Goal: Task Accomplishment & Management: Use online tool/utility

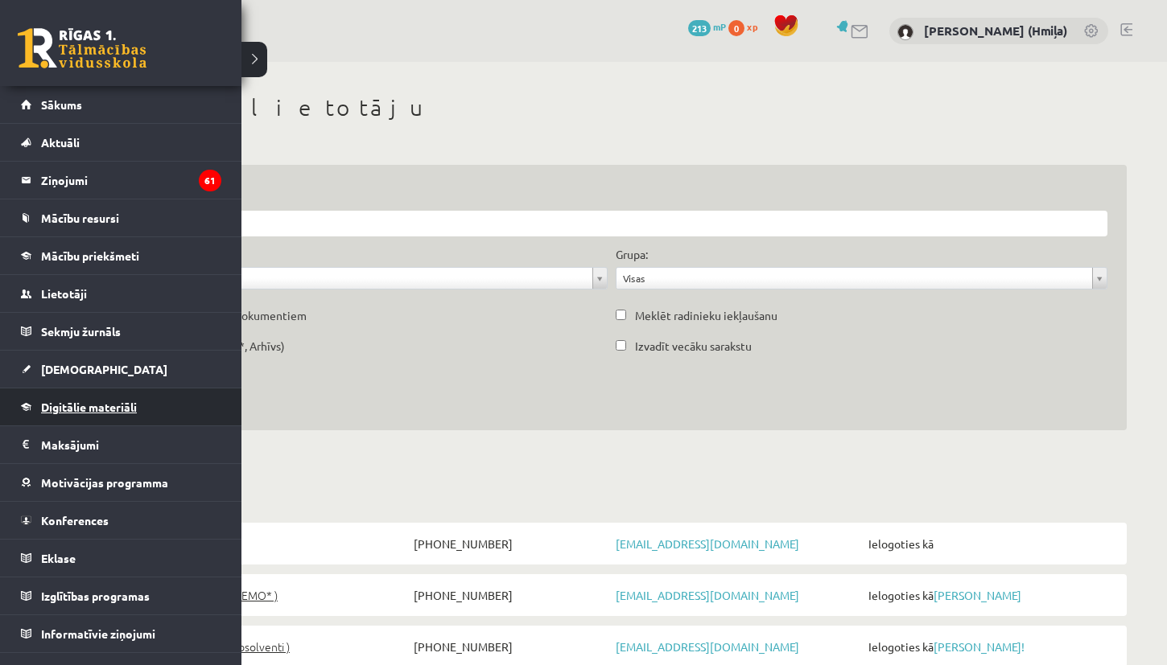
click at [57, 410] on span "Digitālie materiāli" at bounding box center [89, 407] width 96 height 14
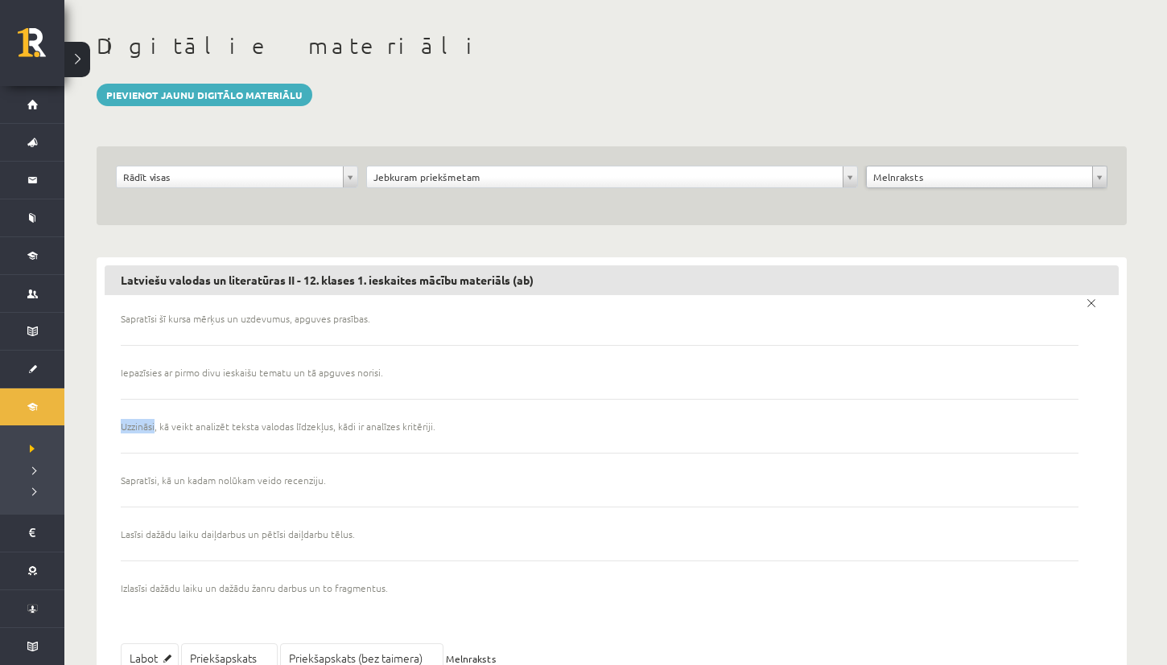
scroll to position [152, 0]
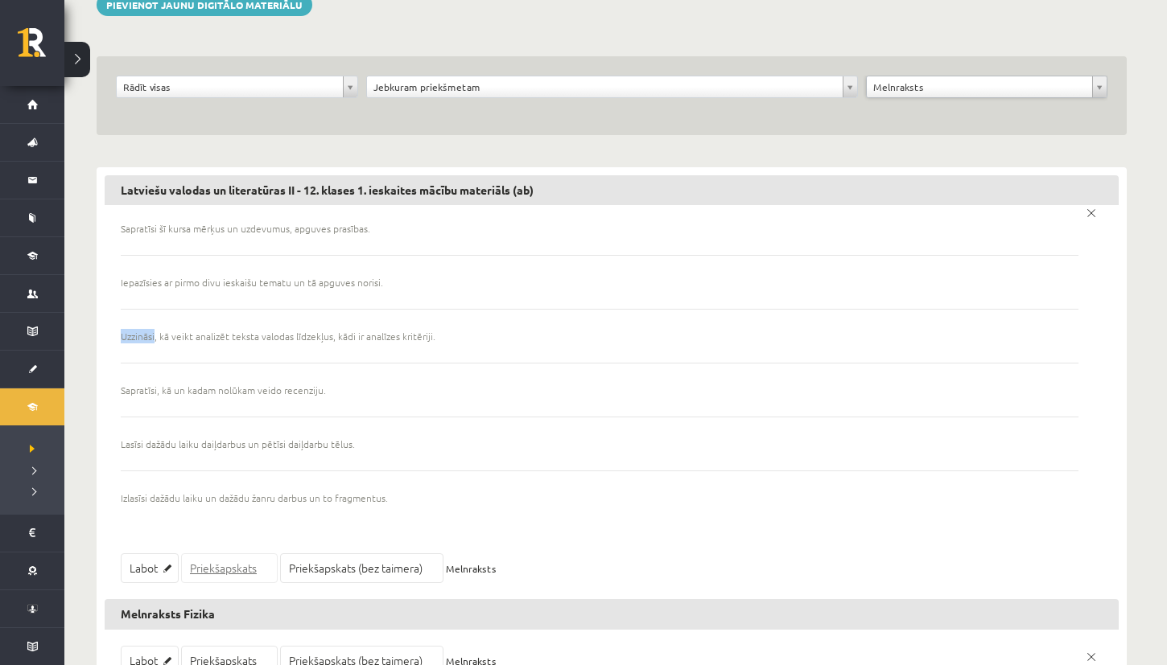
click at [223, 569] on link "Priekšapskats" at bounding box center [229, 569] width 97 height 30
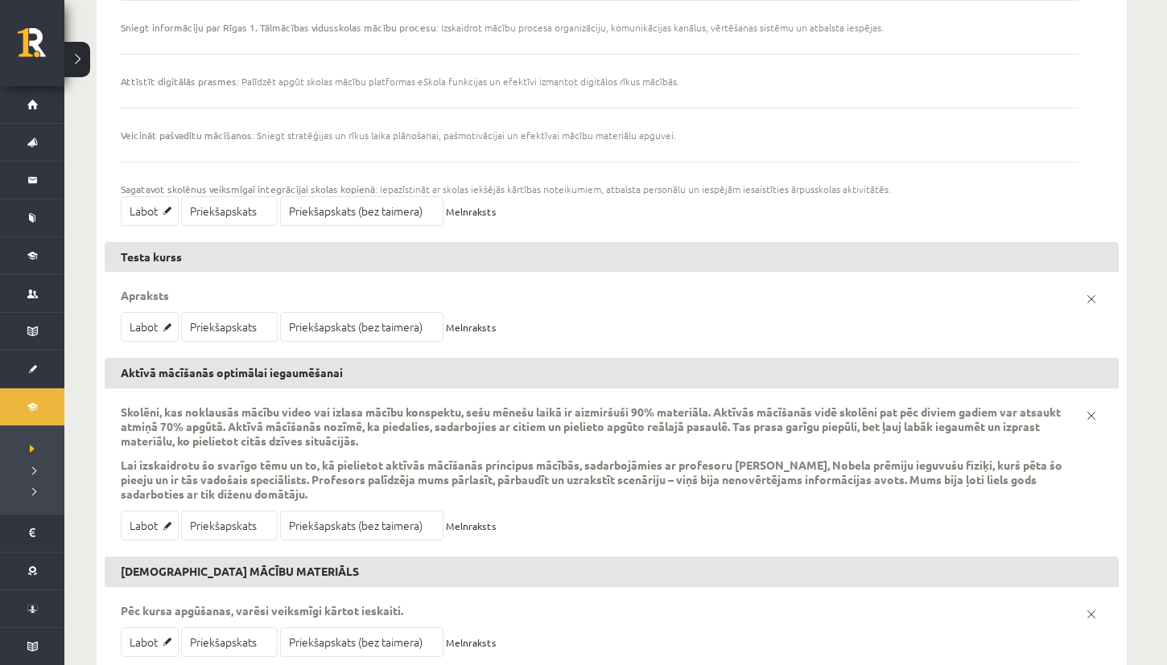
scroll to position [1044, 0]
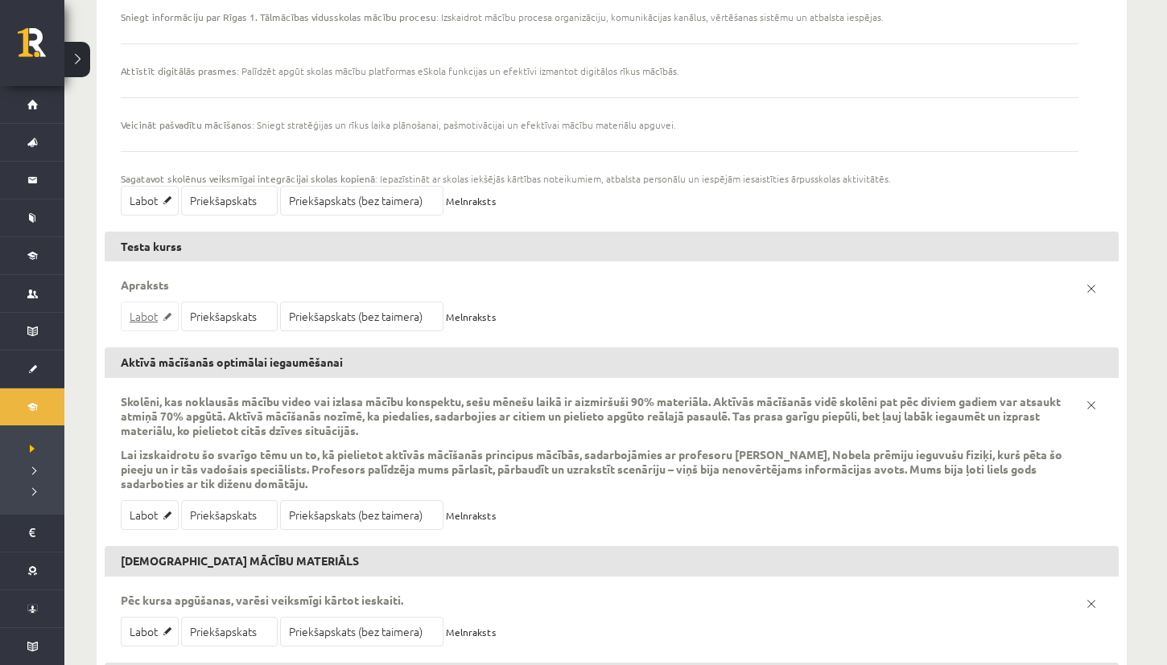
click at [156, 319] on link "Labot" at bounding box center [150, 317] width 58 height 30
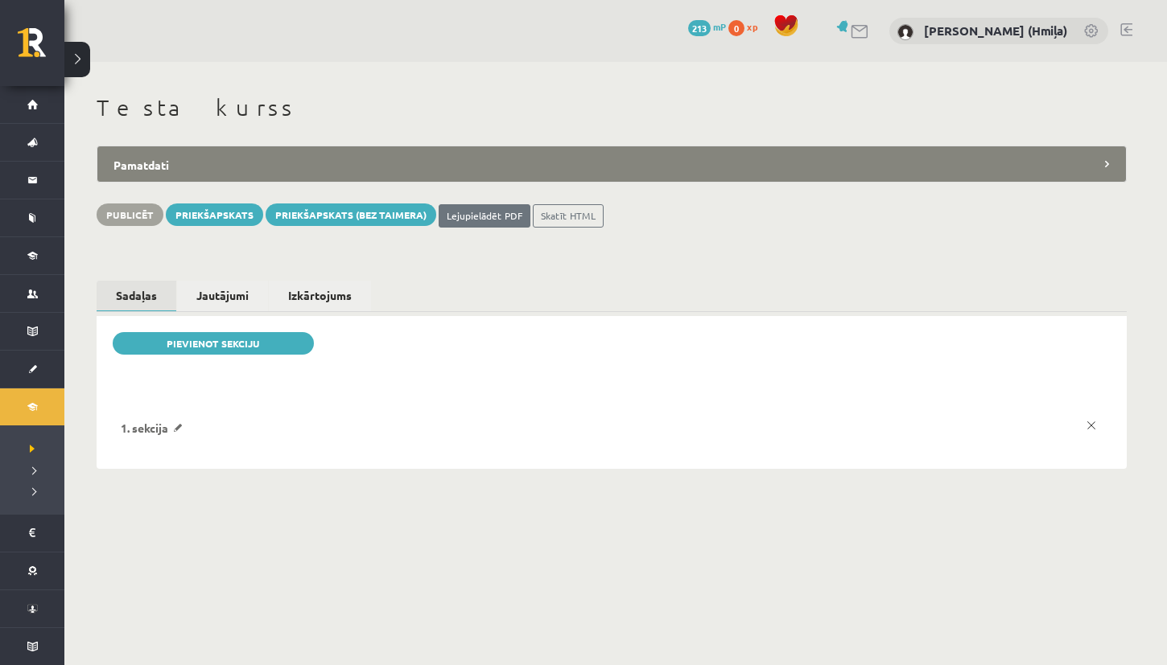
click at [179, 427] on p "1. sekcija" at bounding box center [155, 428] width 68 height 14
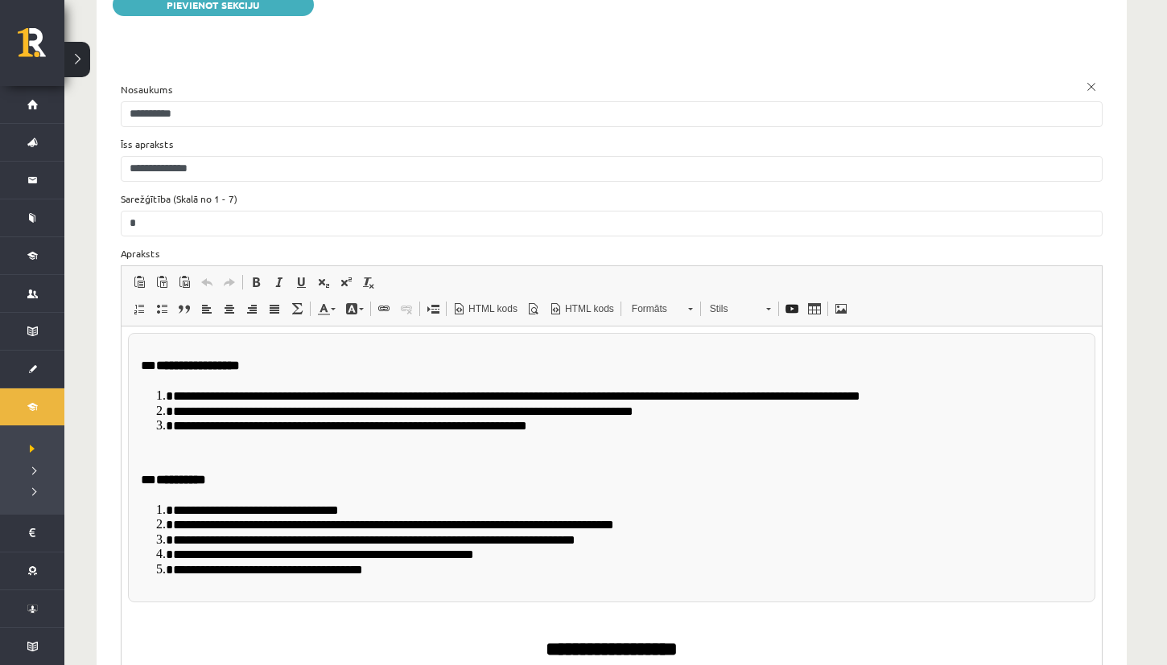
scroll to position [371, 0]
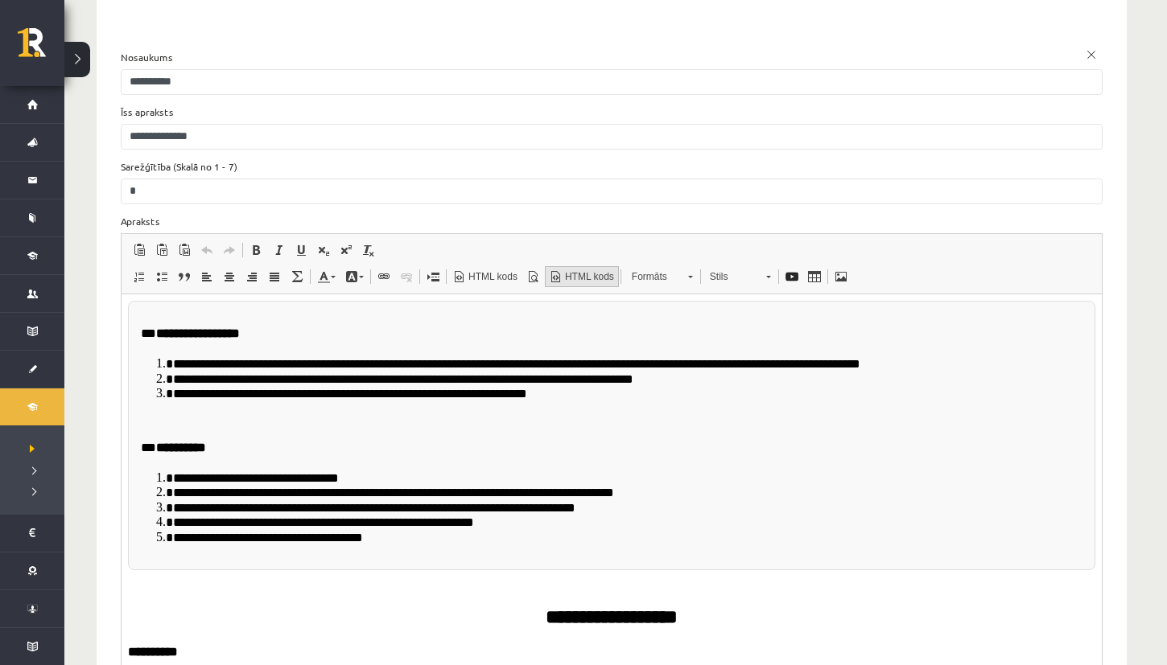
click at [588, 277] on span "HTML kods" at bounding box center [587, 277] width 51 height 14
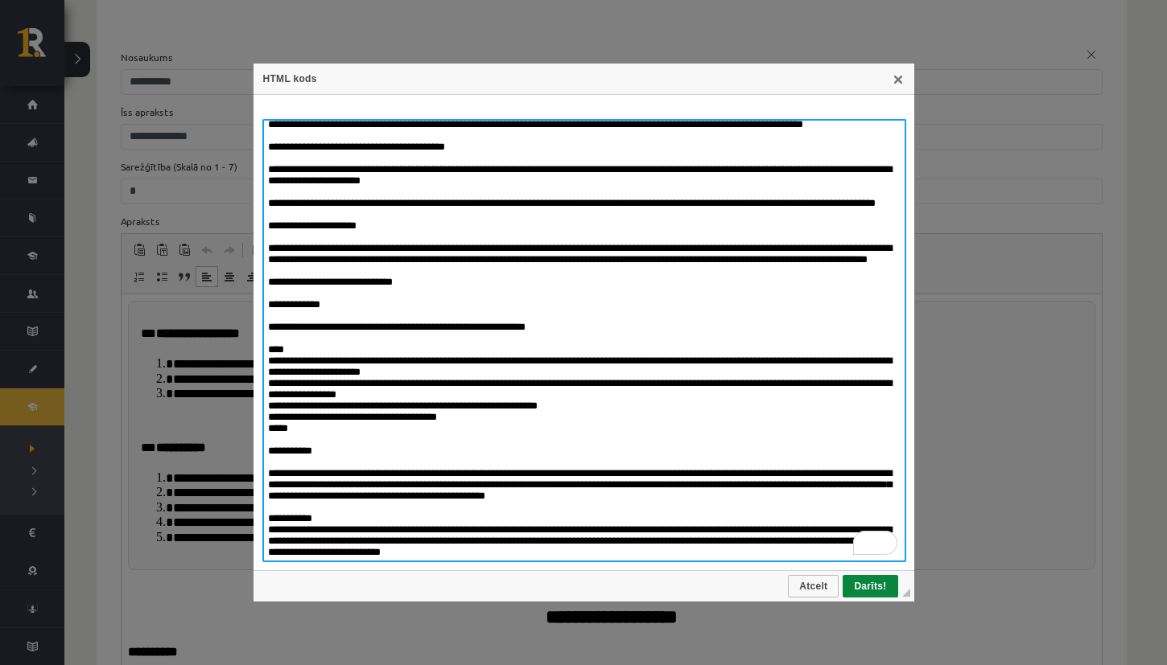
scroll to position [3442, 0]
type textarea "**********"
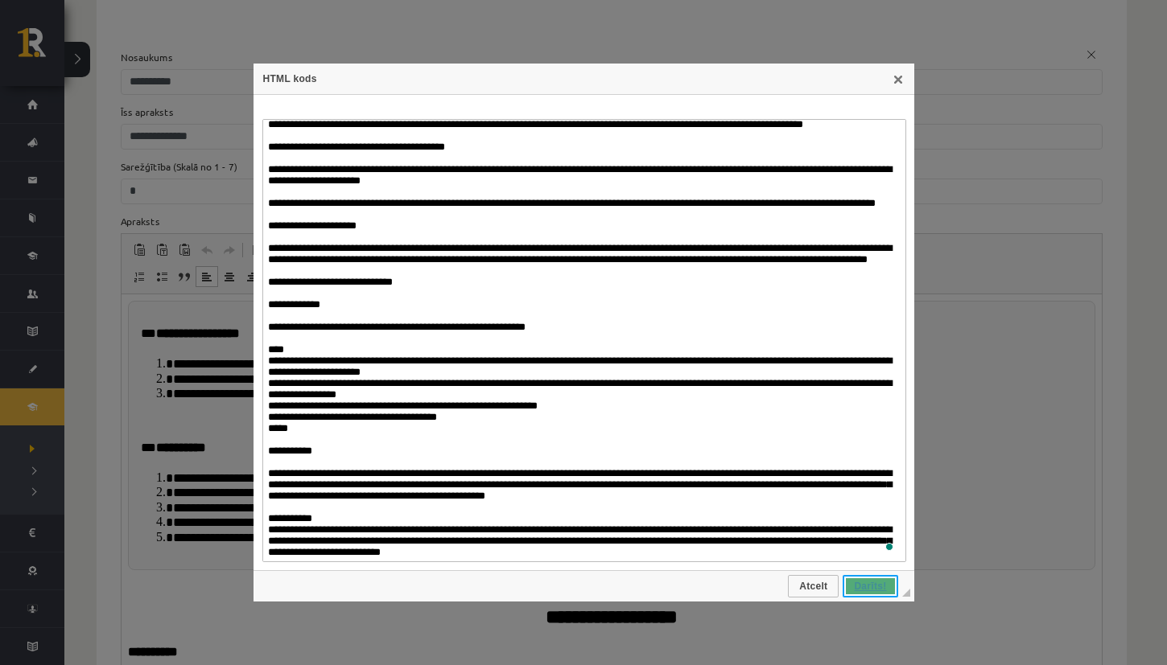
click at [871, 588] on span "Darīts!" at bounding box center [869, 586] width 51 height 11
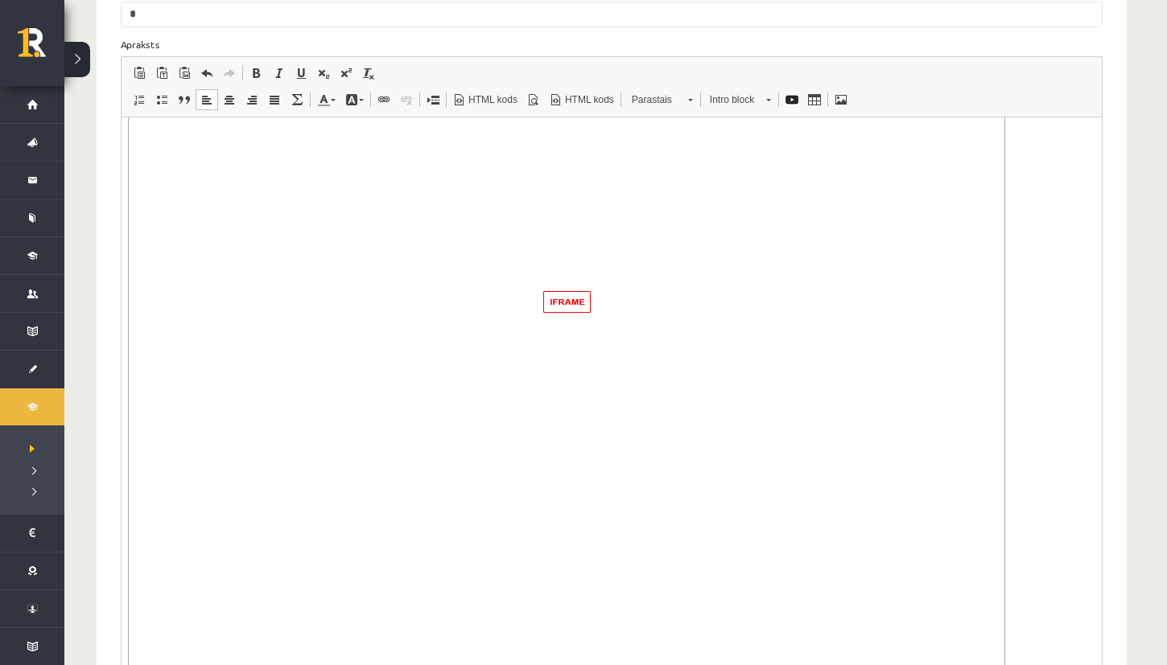
scroll to position [541, 0]
drag, startPoint x: 1034, startPoint y: 364, endPoint x: 768, endPoint y: 429, distance: 273.4
click at [768, 429] on p "Bagātinātā teksta redaktors, wiswyg-editor-772" at bounding box center [611, 310] width 967 height 880
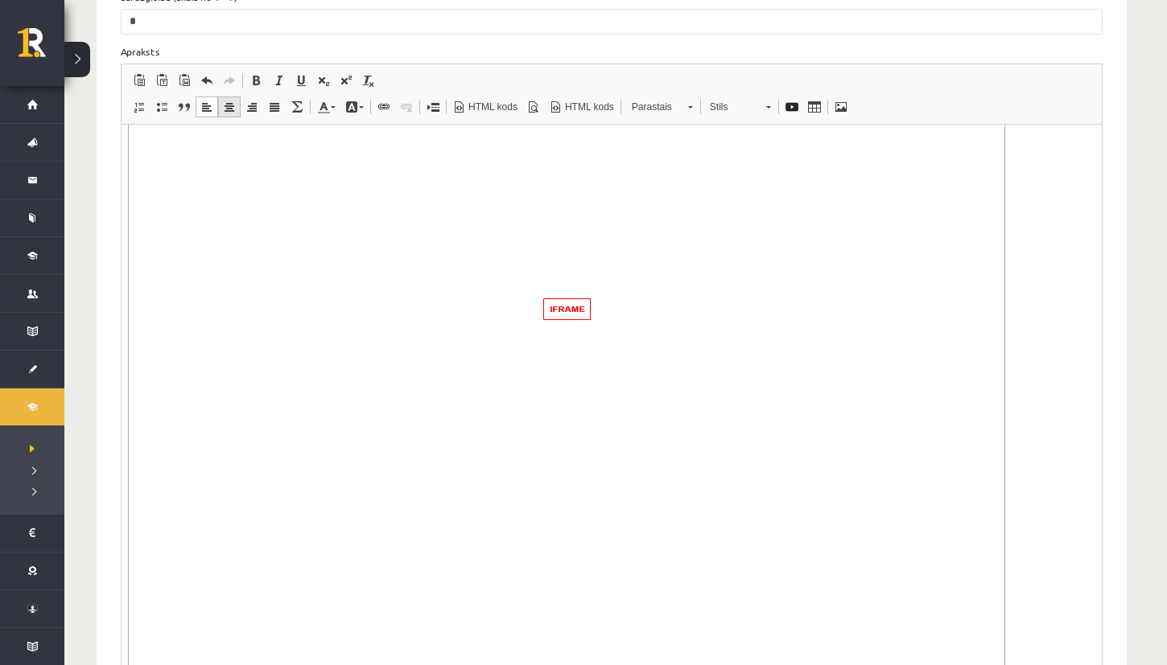
click at [229, 105] on span at bounding box center [229, 107] width 13 height 13
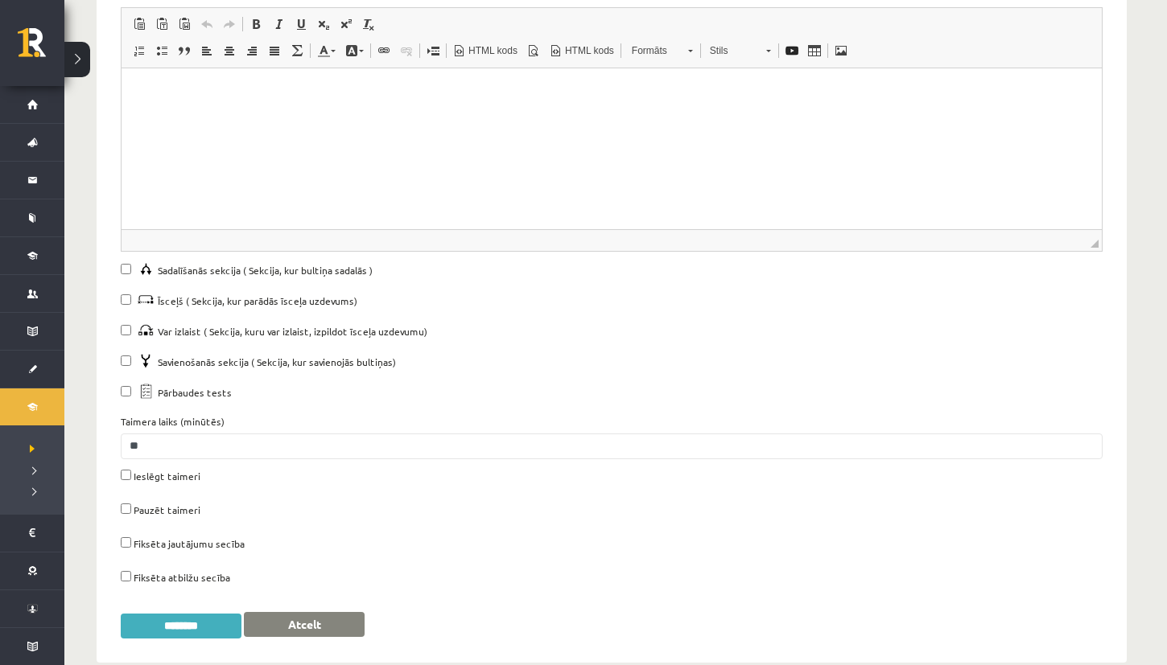
scroll to position [1412, 0]
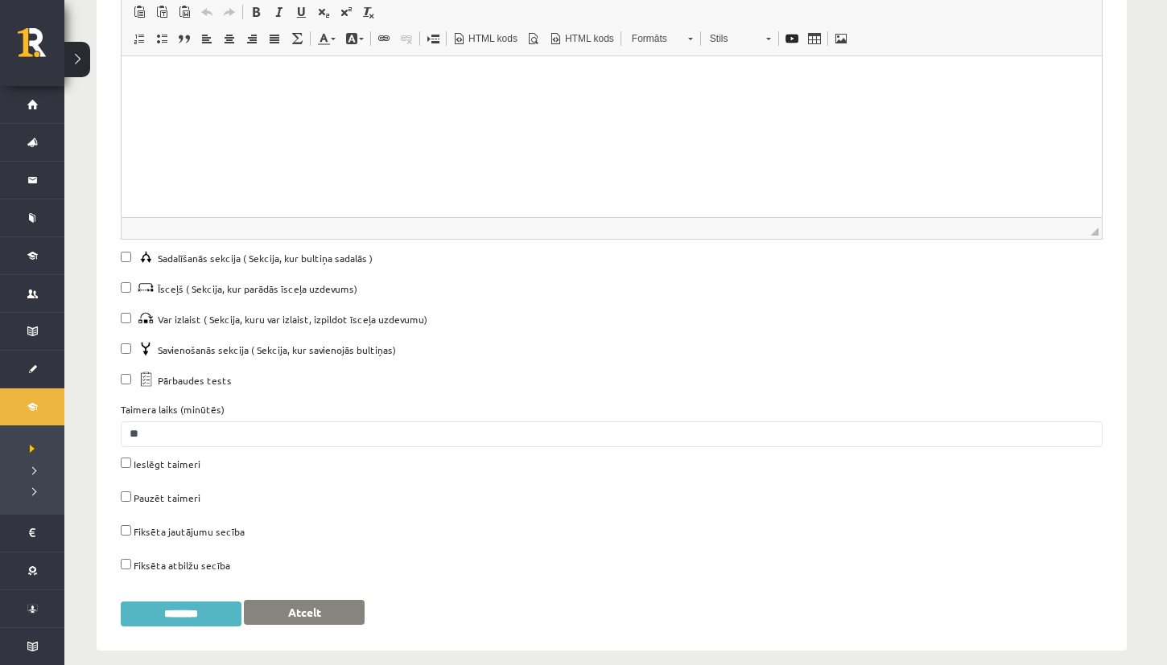
click at [206, 613] on input "********" at bounding box center [181, 614] width 121 height 25
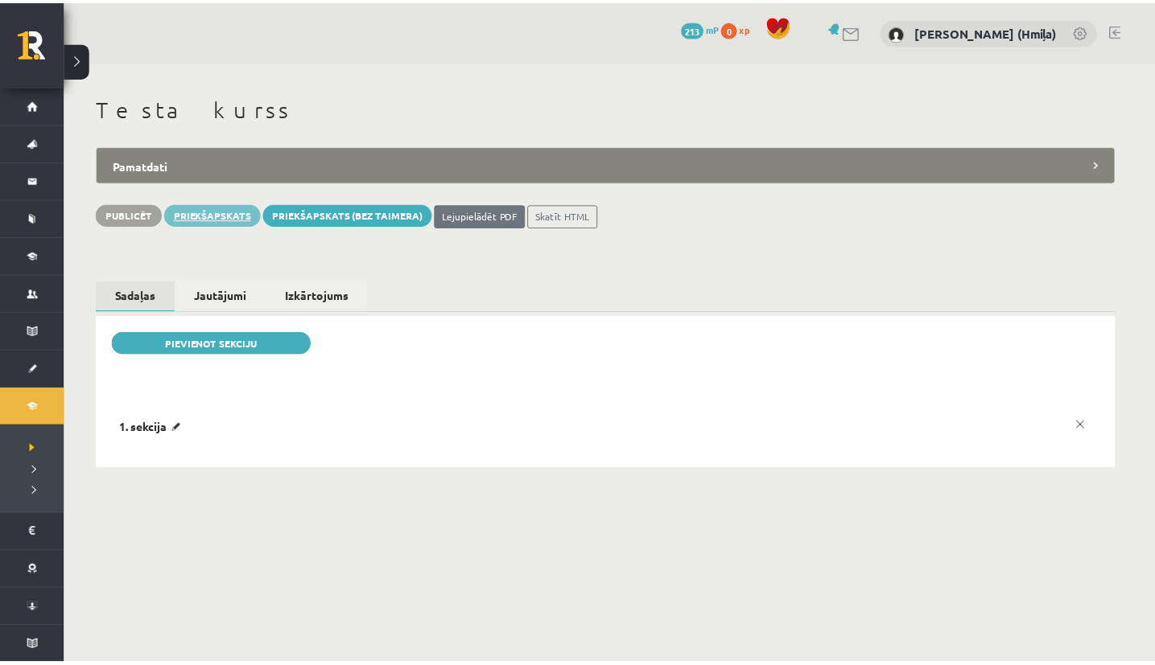
scroll to position [0, 0]
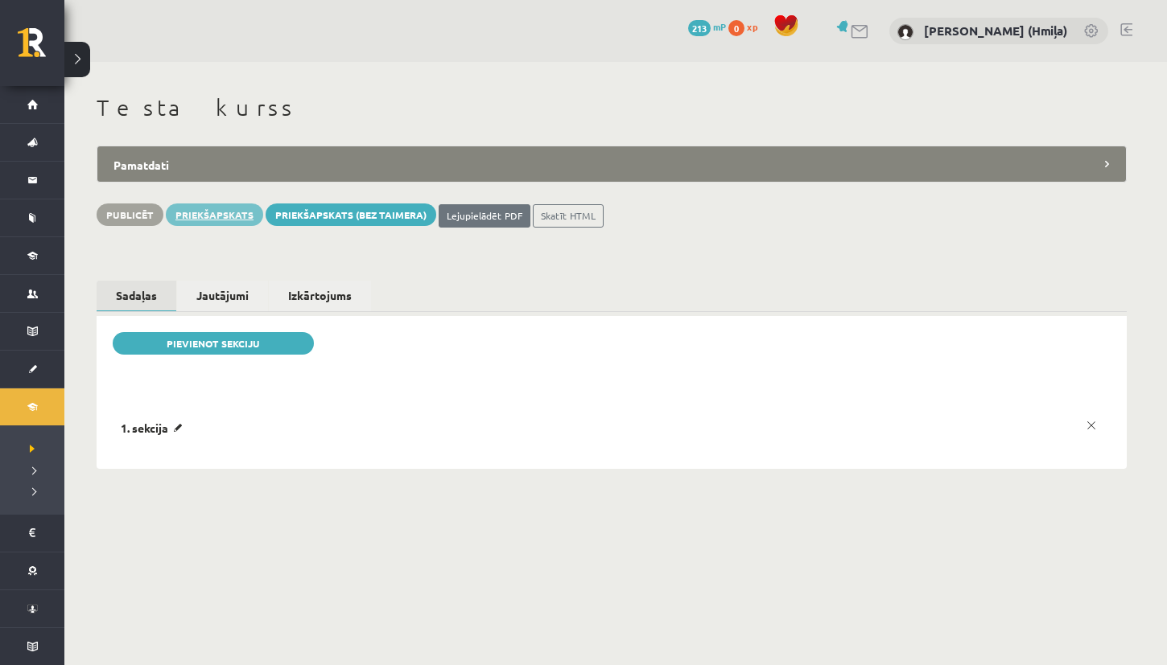
click at [241, 215] on link "Priekšapskats" at bounding box center [214, 215] width 97 height 23
click at [186, 426] on p "1. sekcija" at bounding box center [155, 428] width 68 height 14
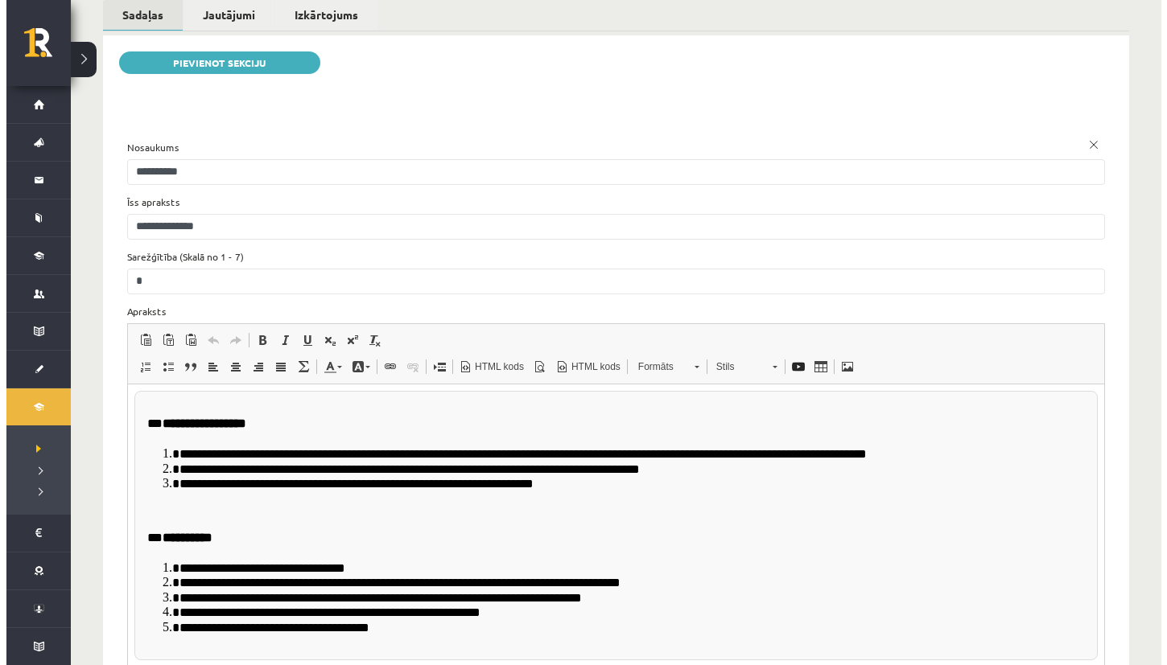
scroll to position [302, 0]
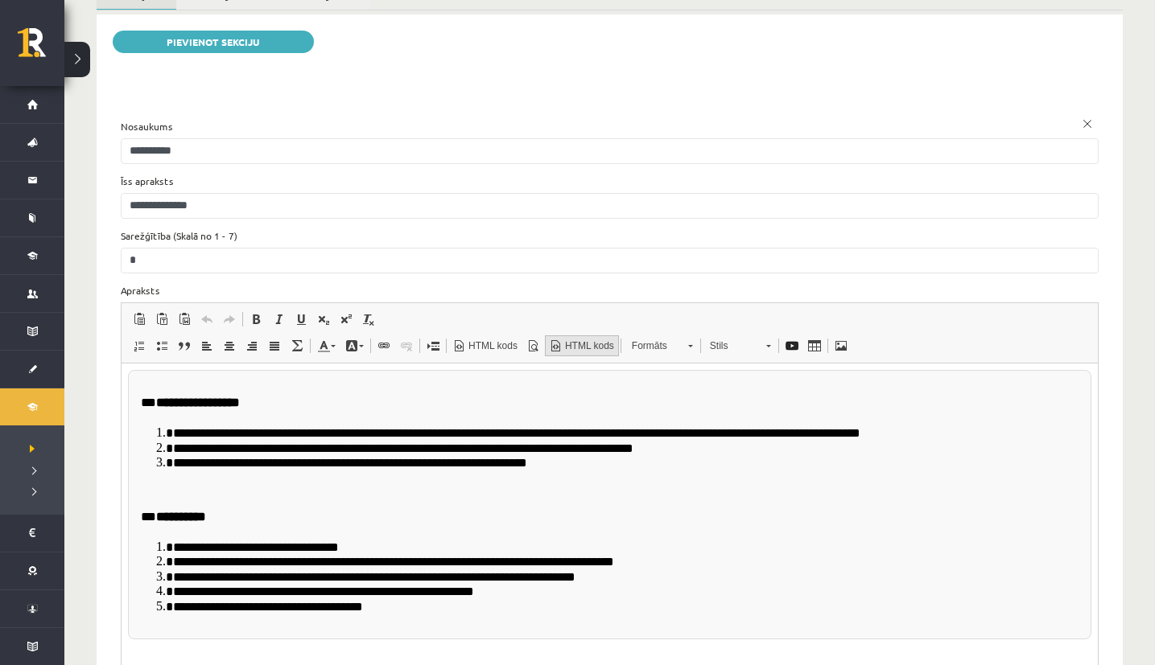
click at [601, 341] on span "HTML kods" at bounding box center [587, 347] width 51 height 14
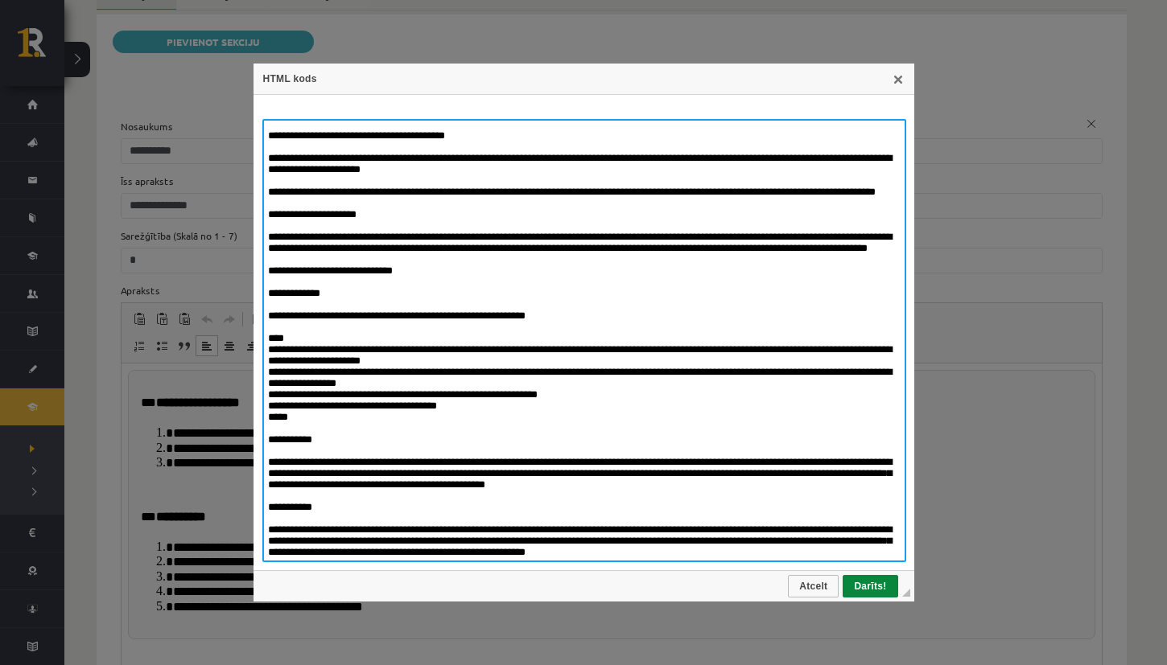
scroll to position [3516, 0]
click at [808, 538] on textarea "To enrich screen reader interactions, please activate Accessibility in Grammarl…" at bounding box center [584, 340] width 644 height 443
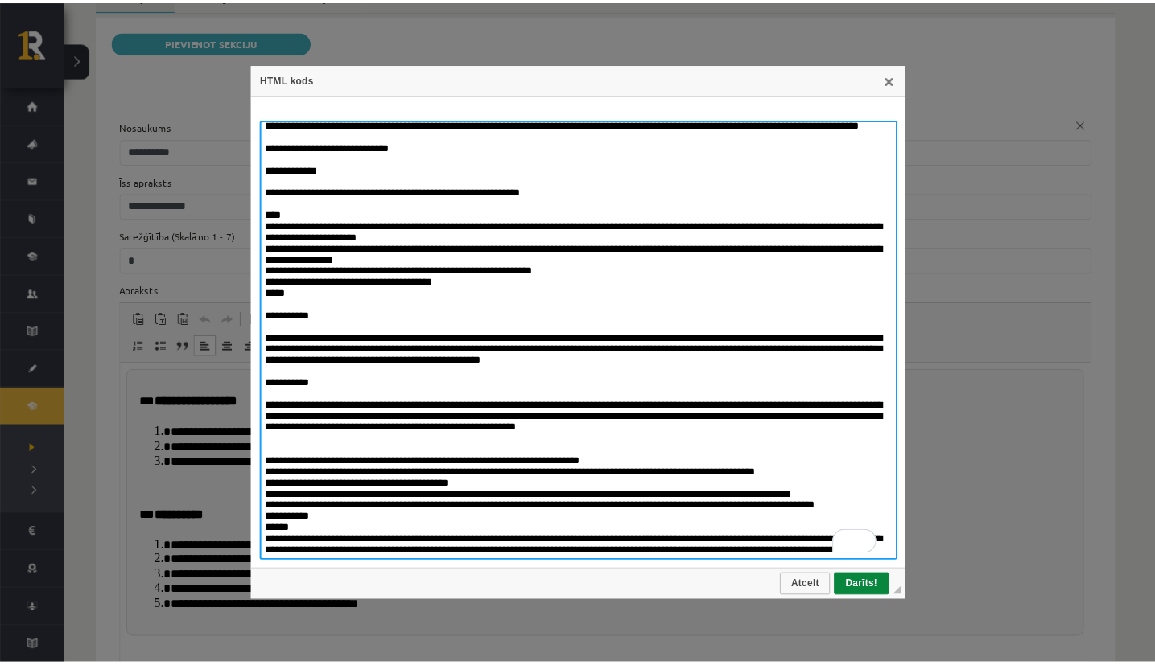
scroll to position [3708, 0]
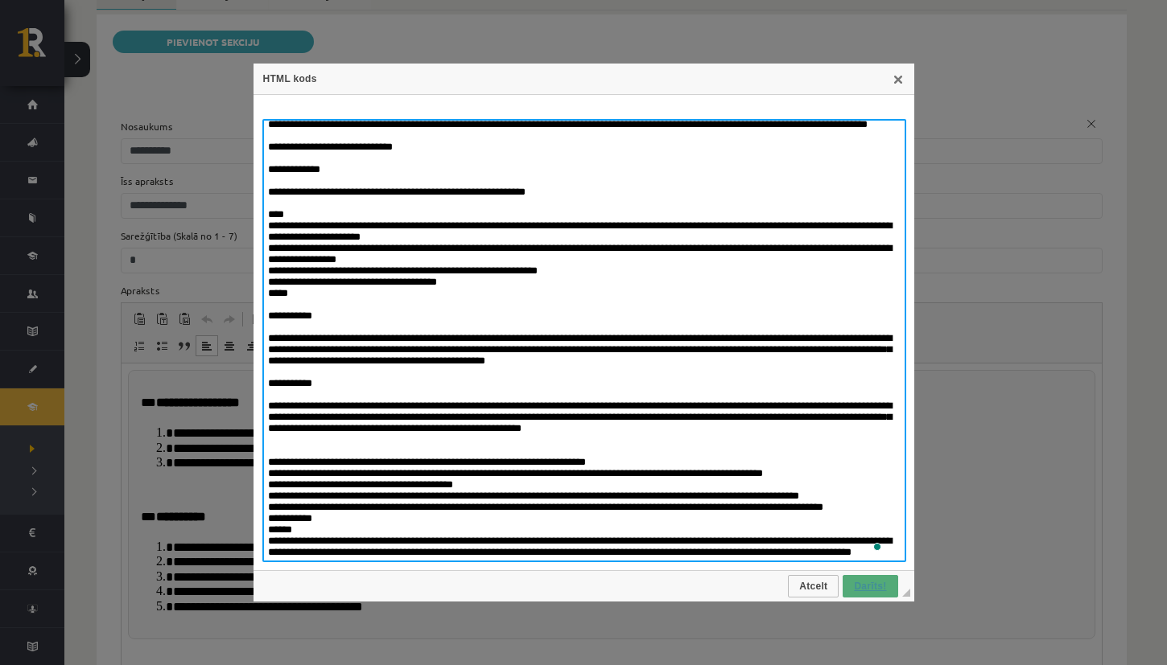
type textarea "**********"
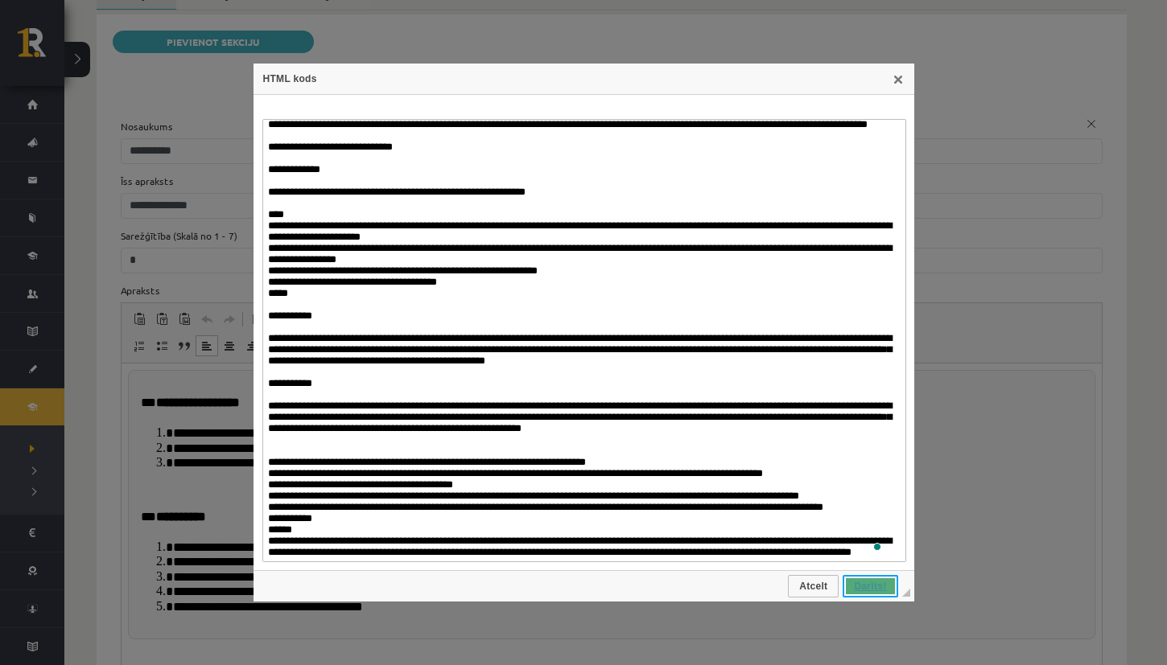
click at [883, 585] on span "Darīts!" at bounding box center [869, 586] width 51 height 11
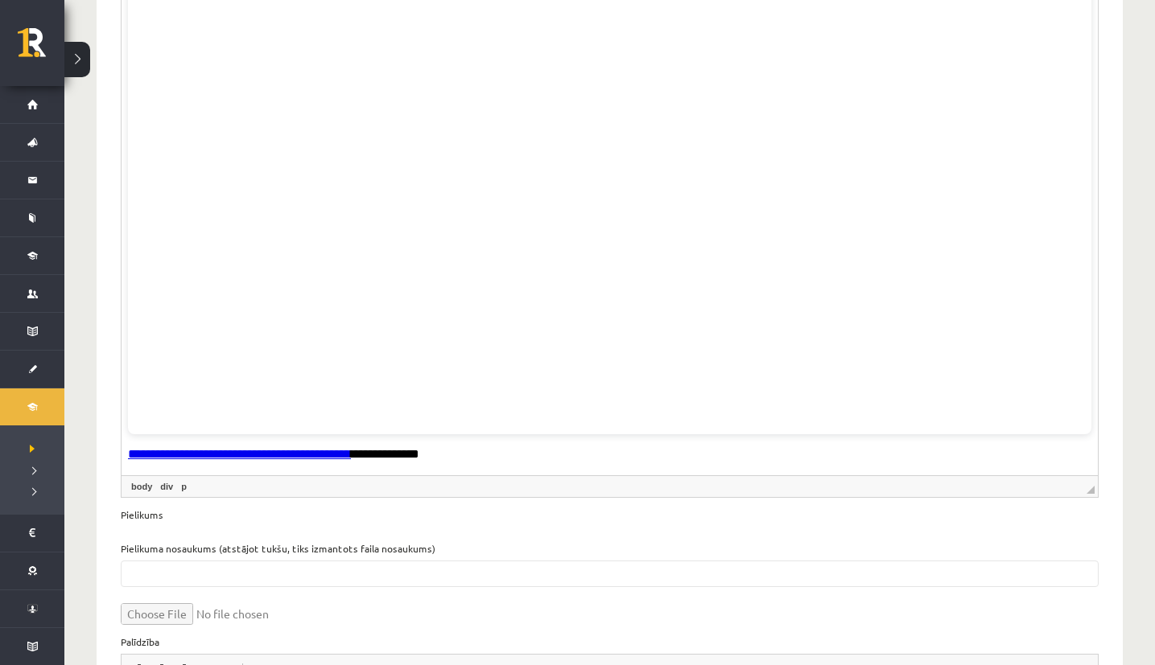
scroll to position [846, 0]
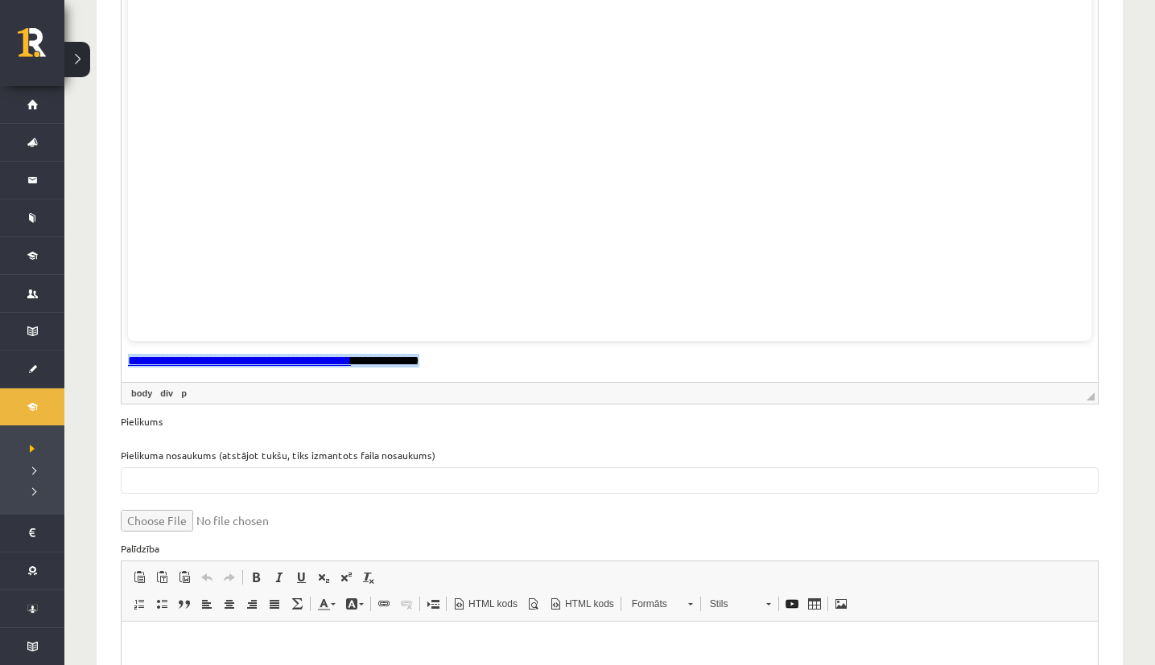
drag, startPoint x: 465, startPoint y: 361, endPoint x: 127, endPoint y: 369, distance: 338.0
click at [128, 369] on p "**********" at bounding box center [603, 361] width 951 height 15
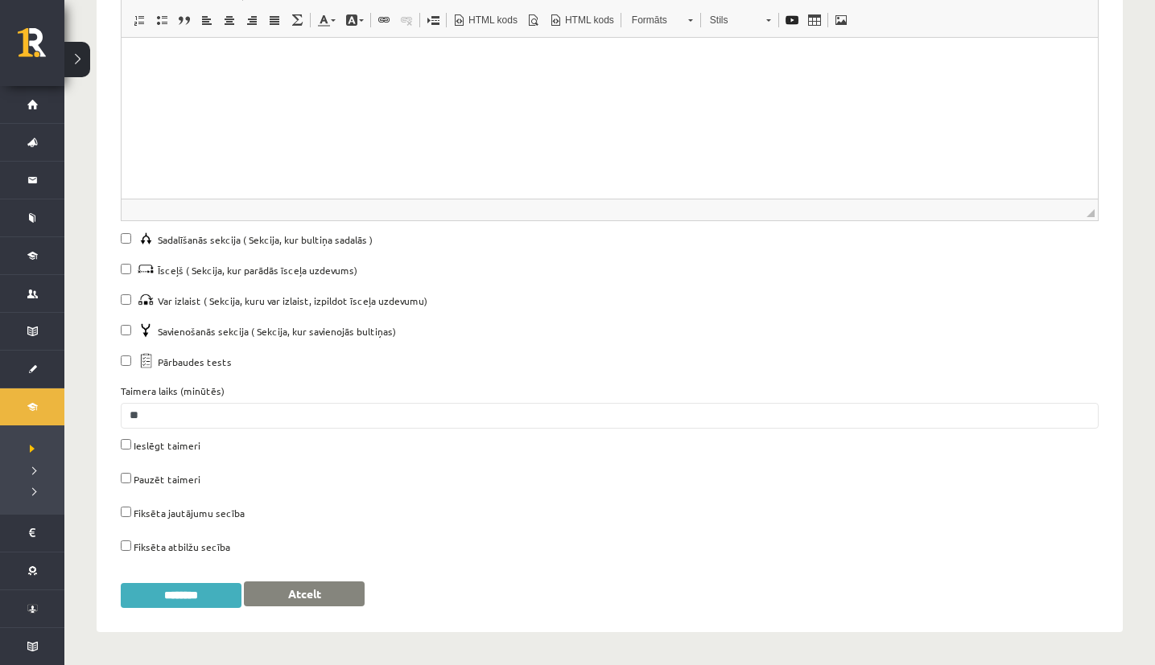
scroll to position [1431, 0]
click at [202, 601] on input "********" at bounding box center [181, 595] width 121 height 25
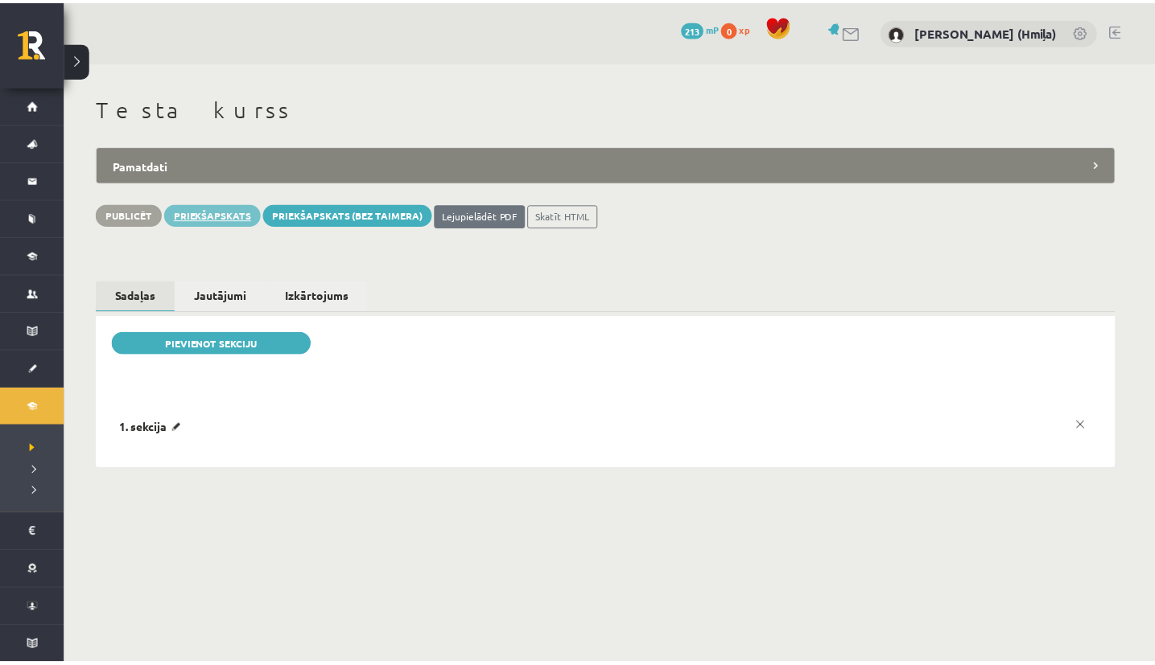
scroll to position [0, 0]
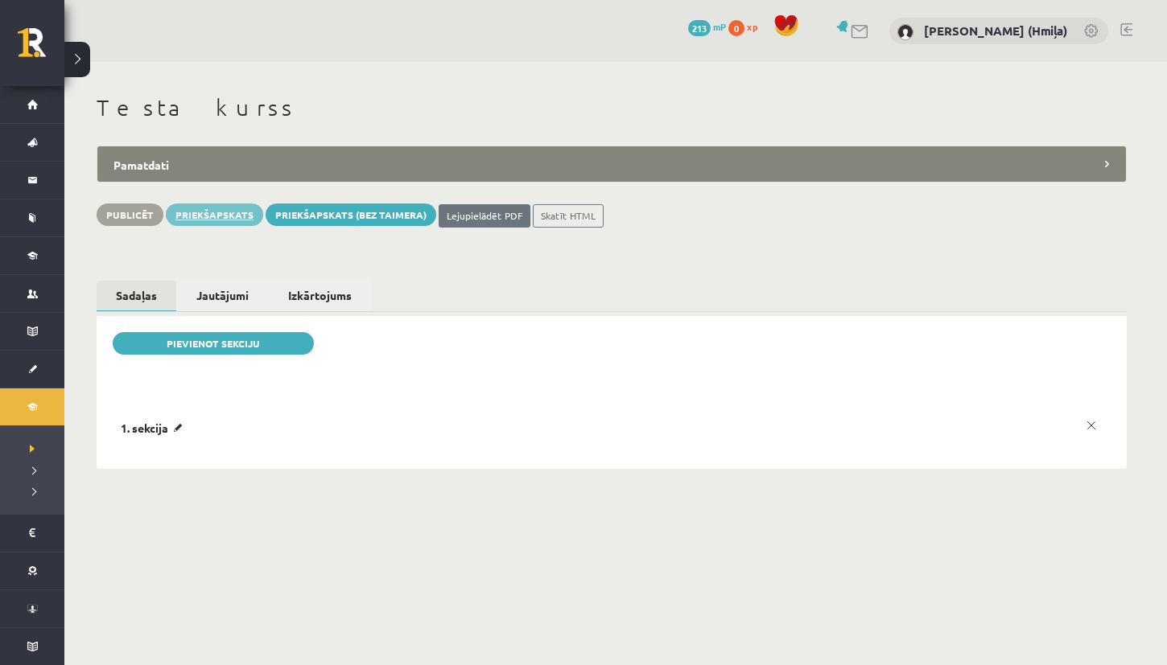
click at [236, 220] on link "Priekšapskats" at bounding box center [214, 215] width 97 height 23
click at [159, 329] on div "Pievienot sekciju Nosaukums Īss apraksts Sarežģītība (Skalā no 1 - 7) Apraksts …" at bounding box center [612, 392] width 1030 height 153
click at [163, 333] on link "Pievienot sekciju" at bounding box center [213, 343] width 201 height 23
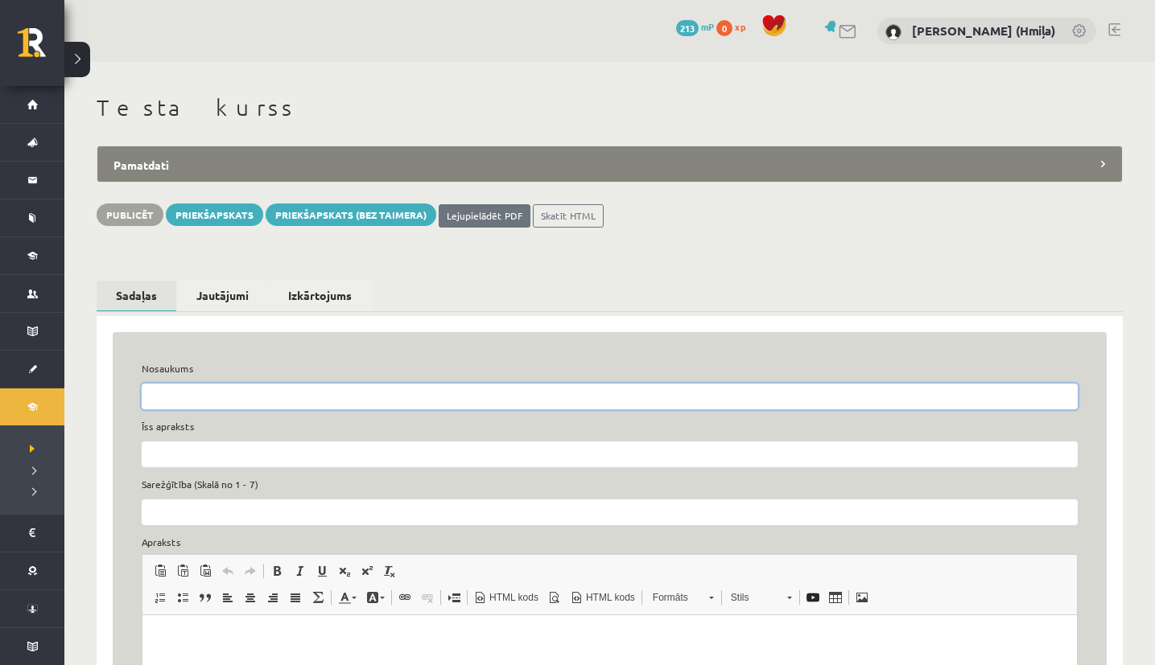
click at [191, 389] on input "Nosaukums" at bounding box center [610, 397] width 936 height 26
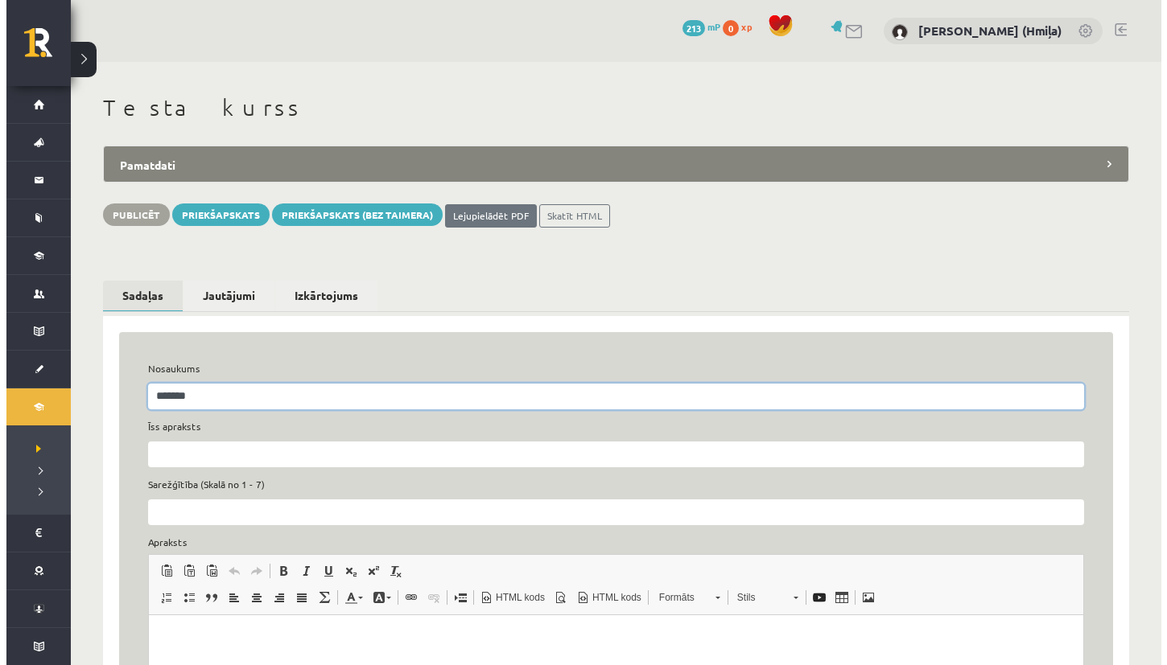
scroll to position [470, 0]
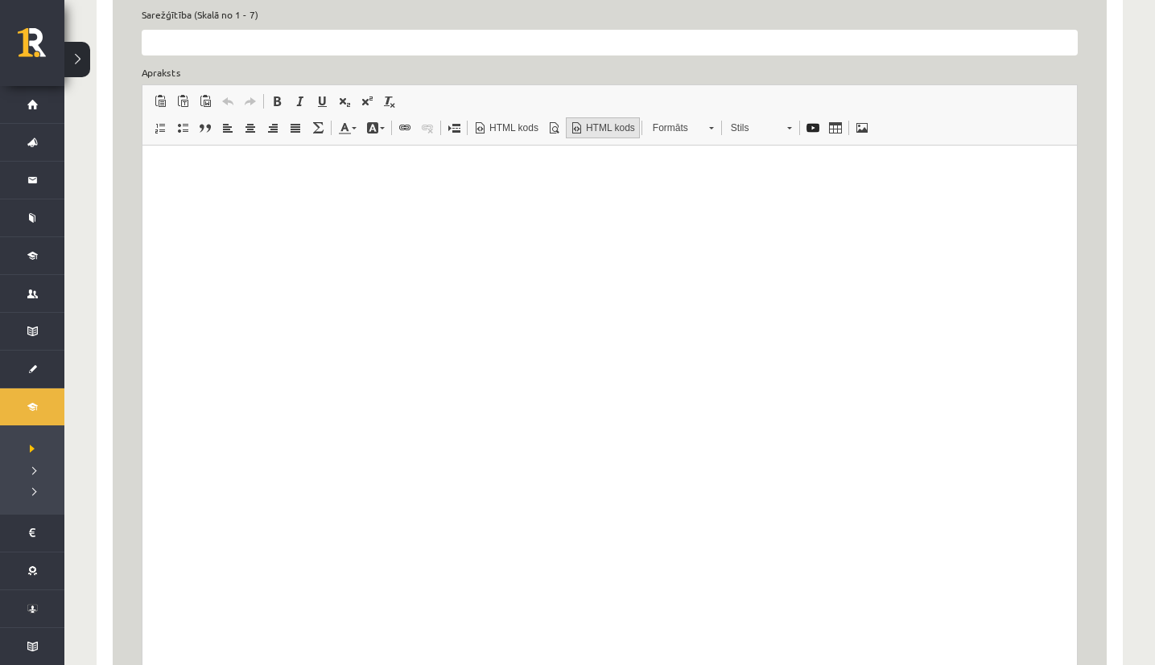
click at [598, 132] on span "HTML kods" at bounding box center [608, 128] width 51 height 14
type input "*******"
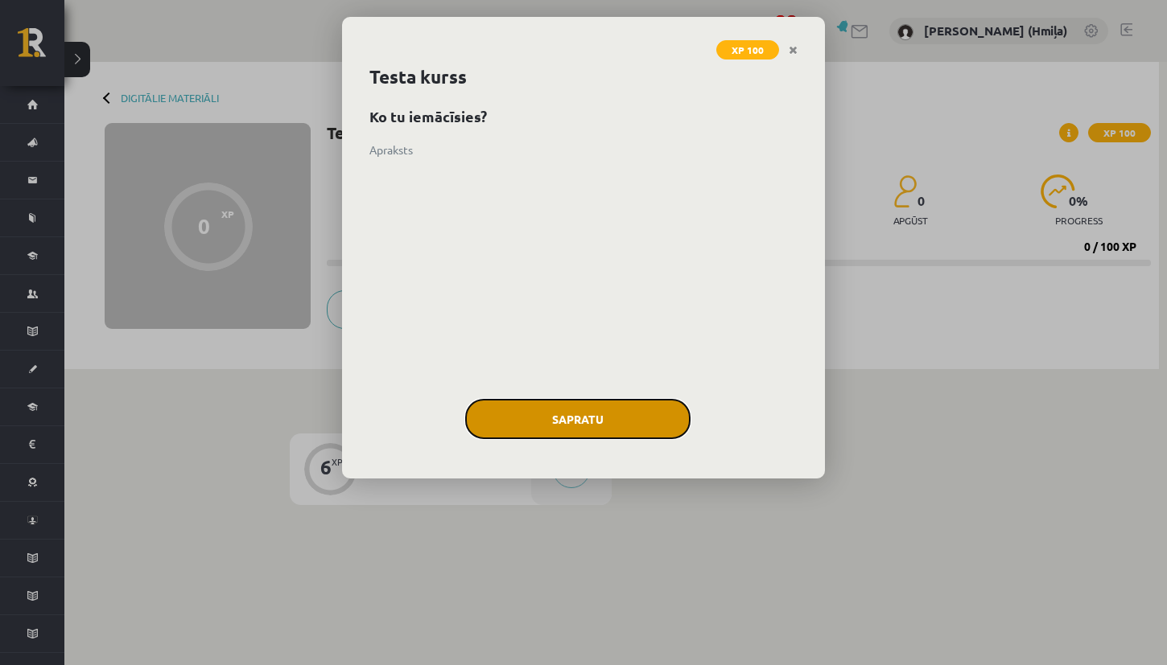
click at [565, 403] on button "Sapratu" at bounding box center [577, 419] width 225 height 40
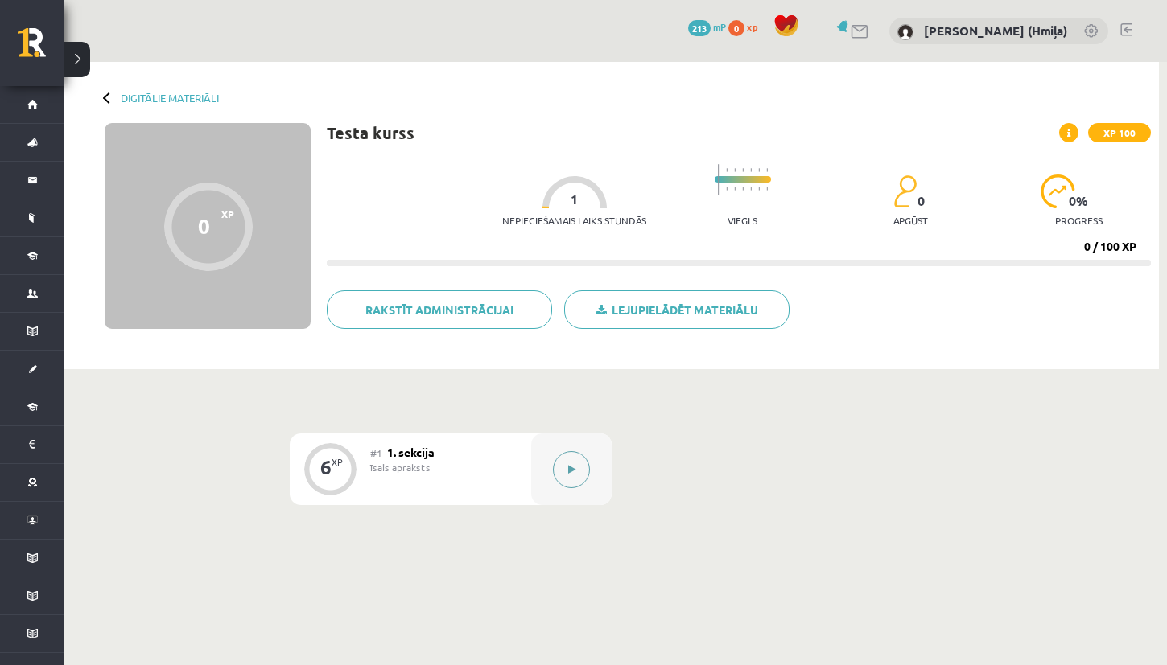
click at [572, 465] on icon at bounding box center [571, 470] width 7 height 10
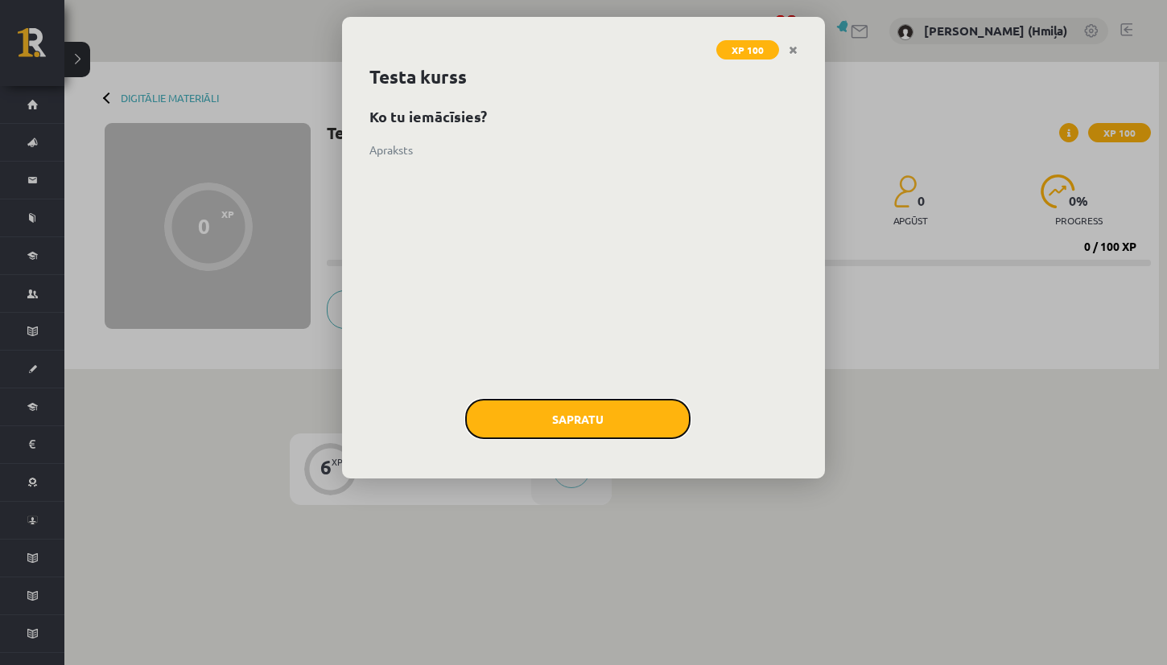
click at [550, 426] on button "Sapratu" at bounding box center [577, 419] width 225 height 40
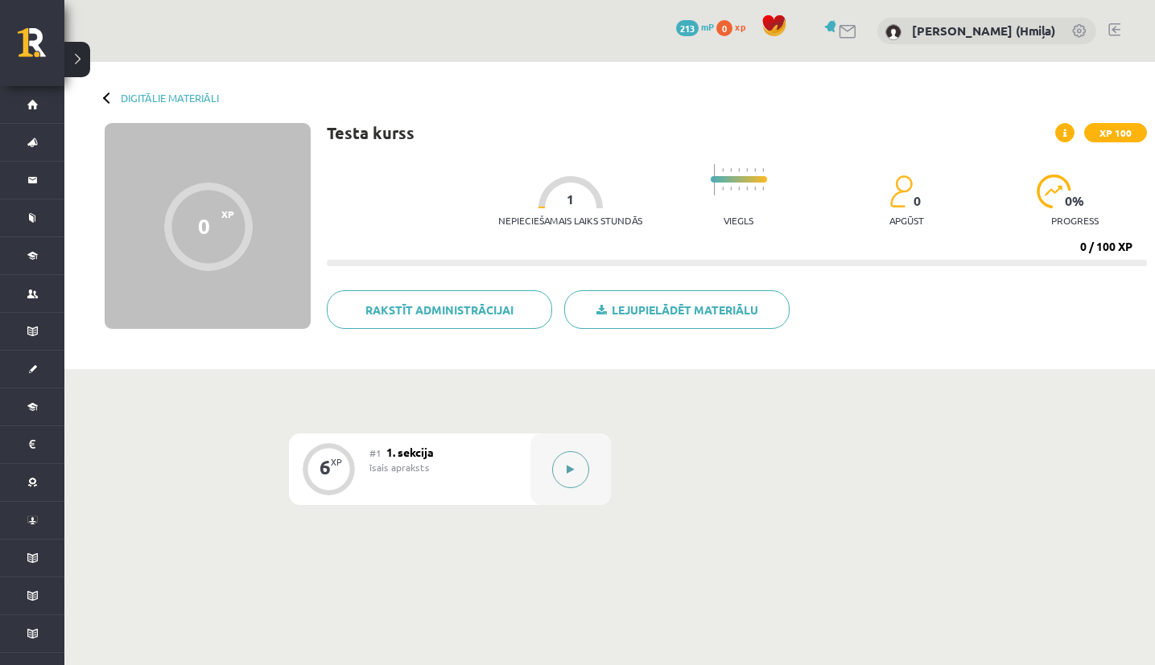
click at [583, 473] on button at bounding box center [570, 469] width 37 height 37
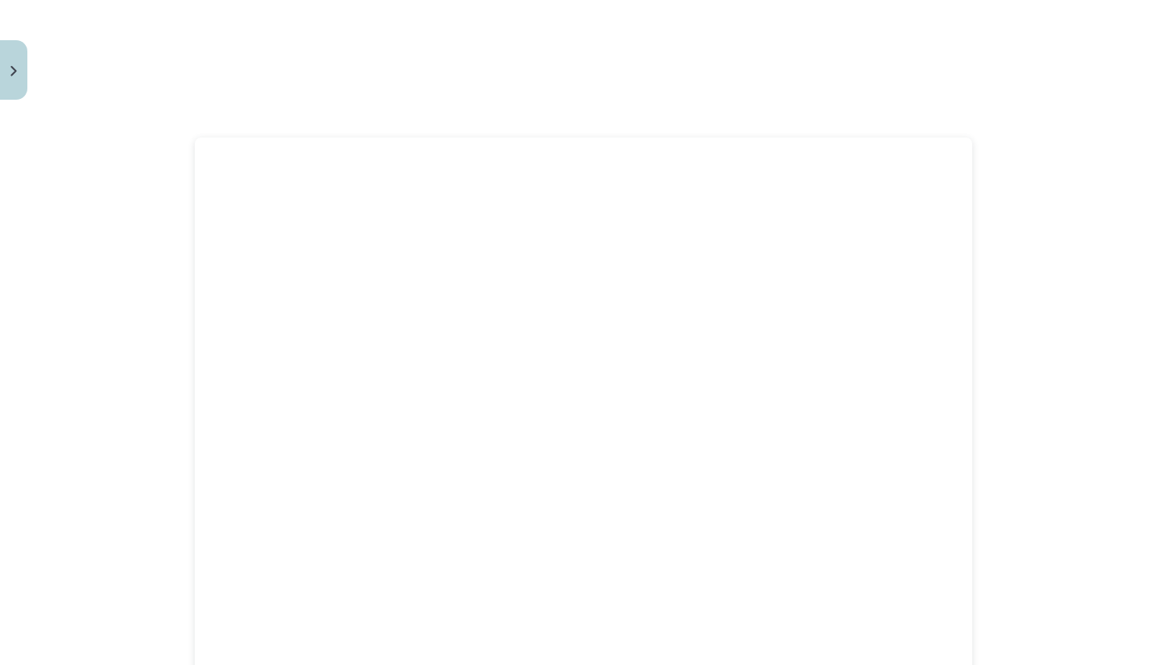
scroll to position [5105, 0]
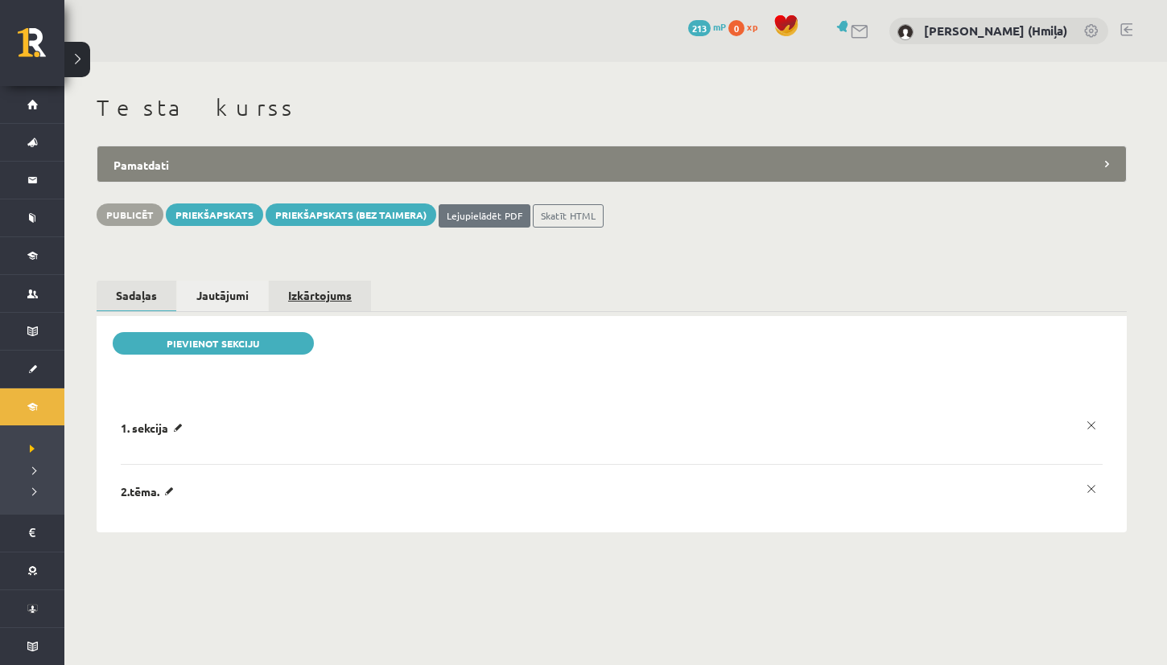
click at [301, 293] on link "Izkārtojums" at bounding box center [320, 296] width 102 height 30
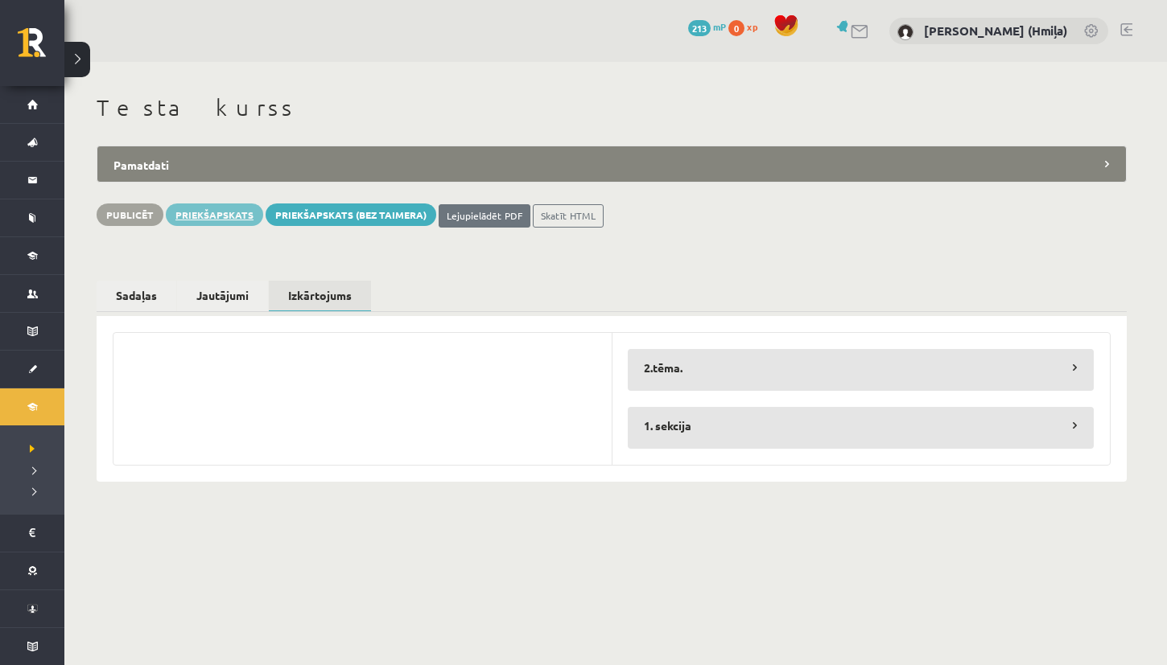
click at [229, 205] on link "Priekšapskats" at bounding box center [214, 215] width 97 height 23
click at [119, 297] on link "Sadaļas" at bounding box center [137, 296] width 80 height 30
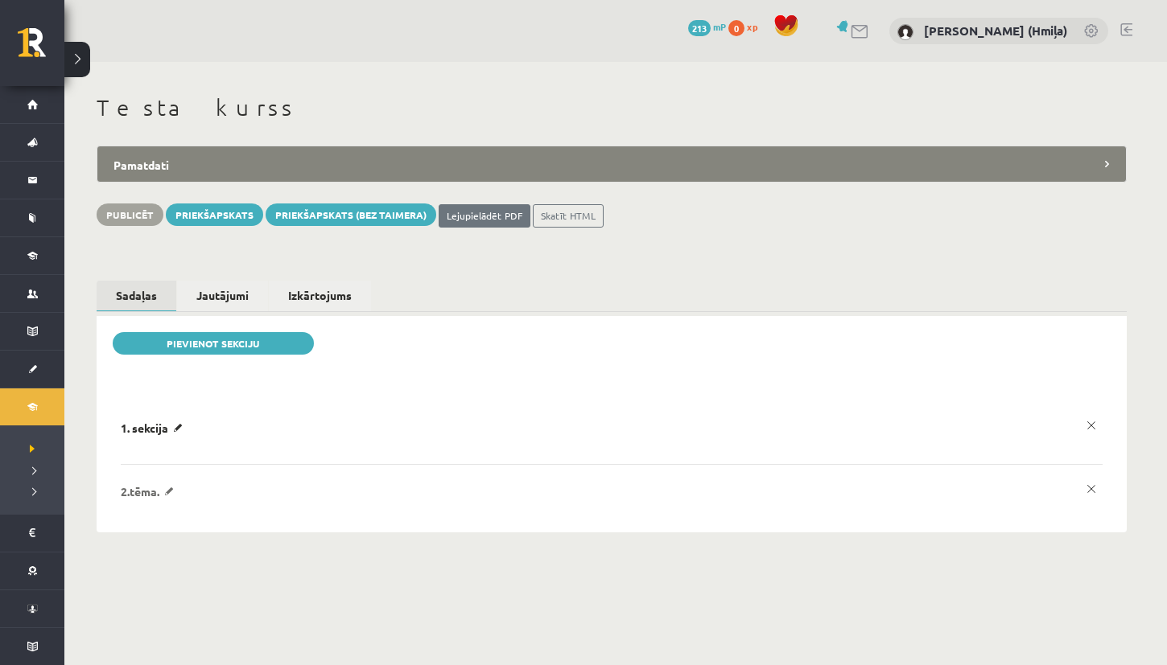
click at [173, 490] on p "2.tēma." at bounding box center [150, 491] width 59 height 14
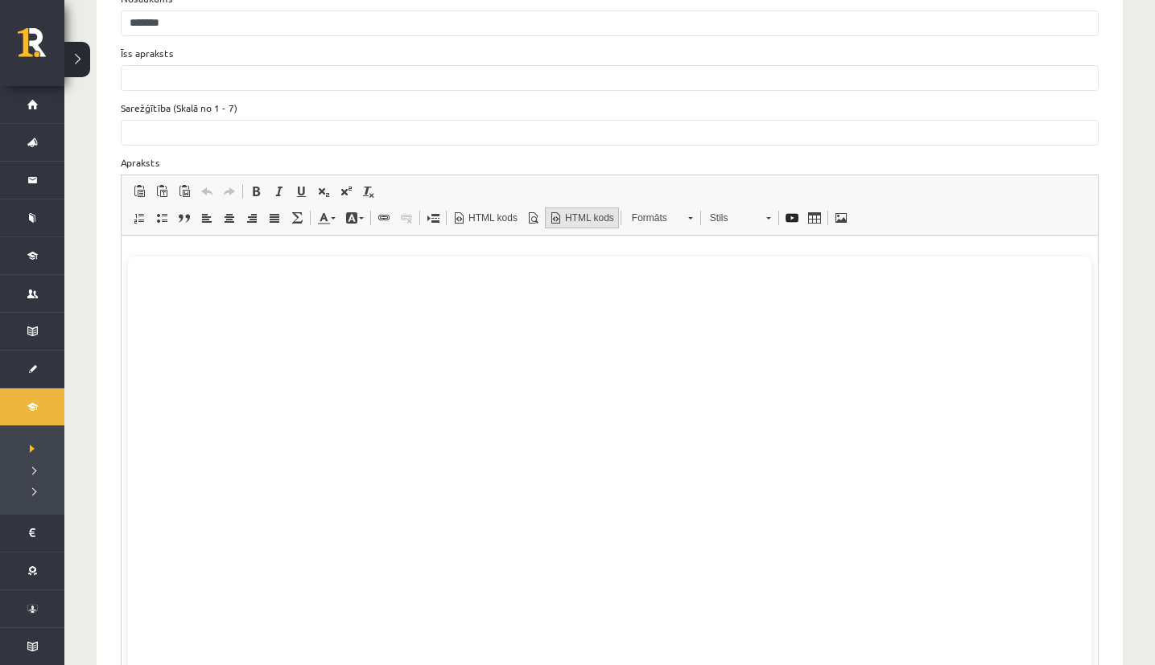
click at [603, 218] on span "HTML kods" at bounding box center [587, 219] width 51 height 14
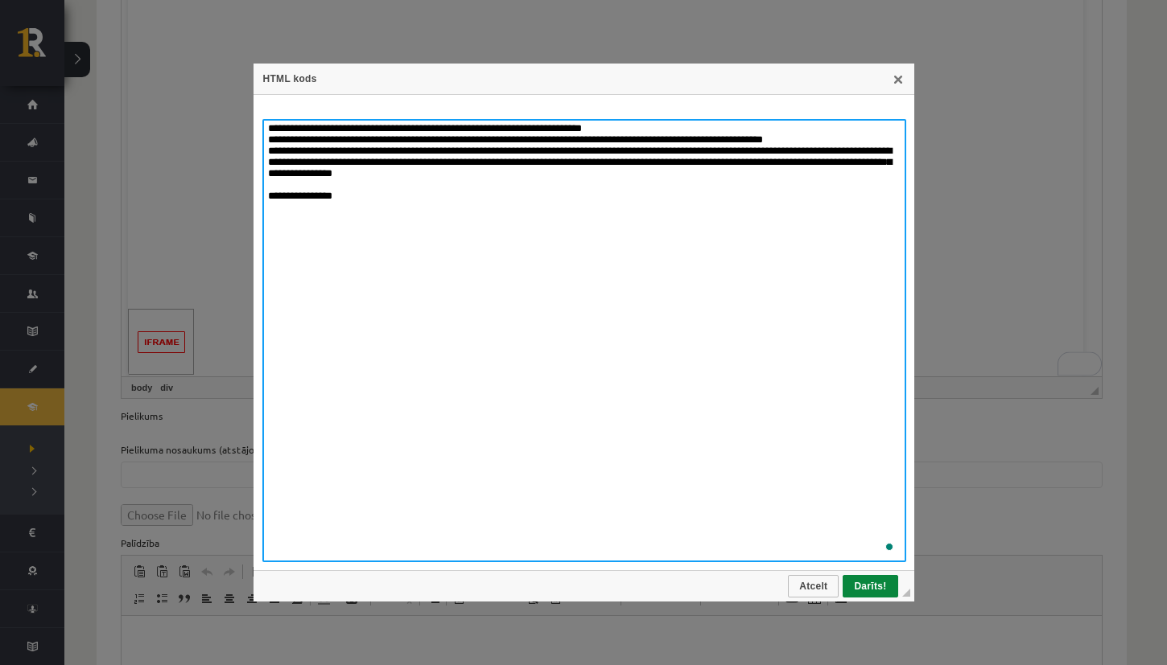
paste textarea "**********"
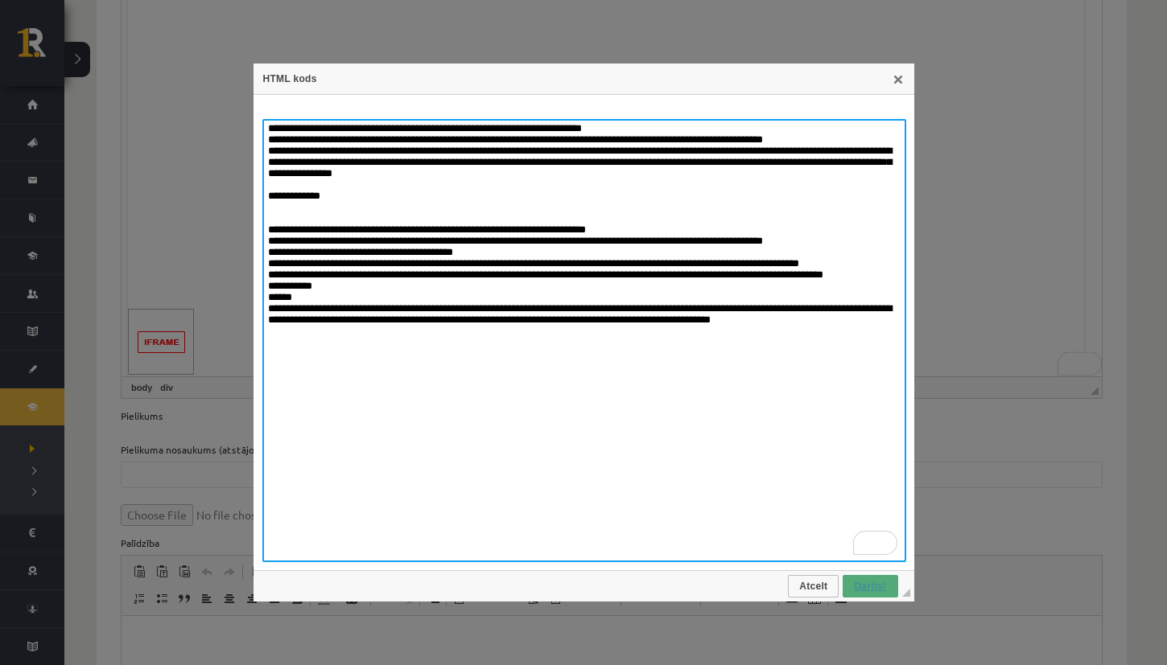
type textarea "**********"
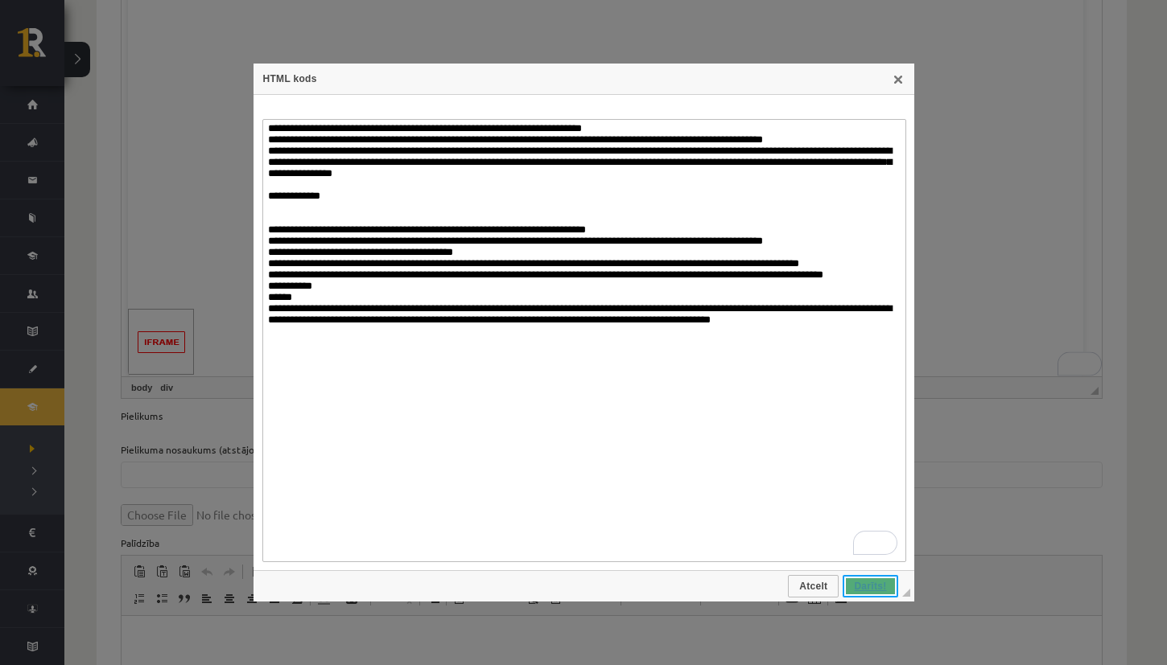
click at [877, 591] on span "Darīts!" at bounding box center [869, 586] width 51 height 11
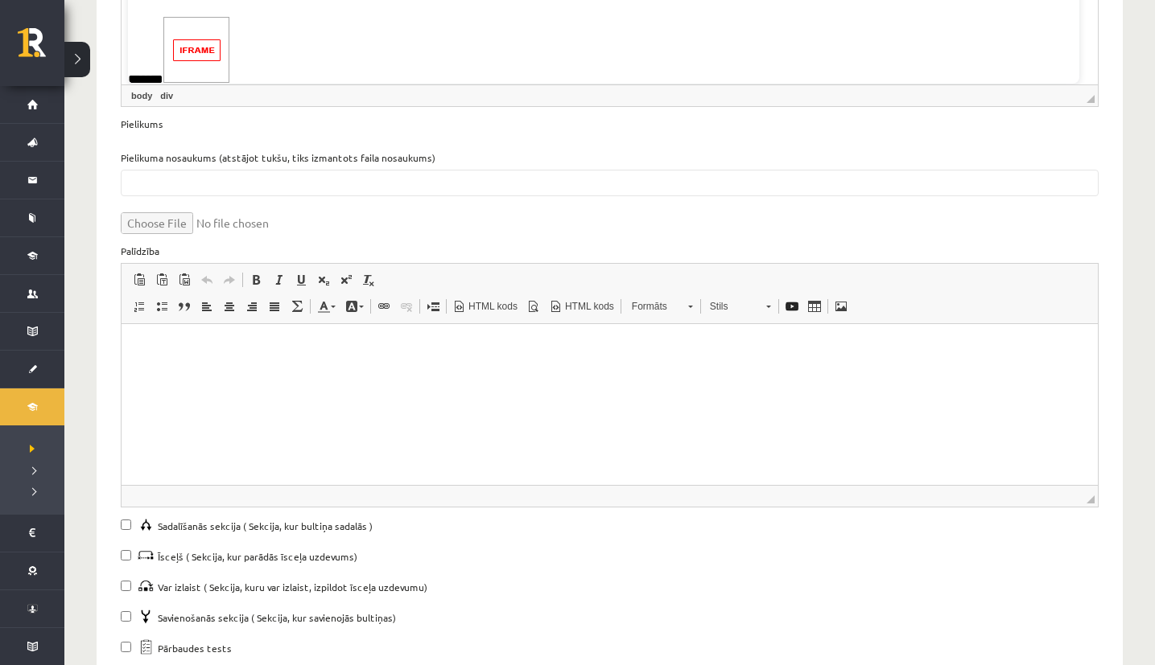
scroll to position [1495, 0]
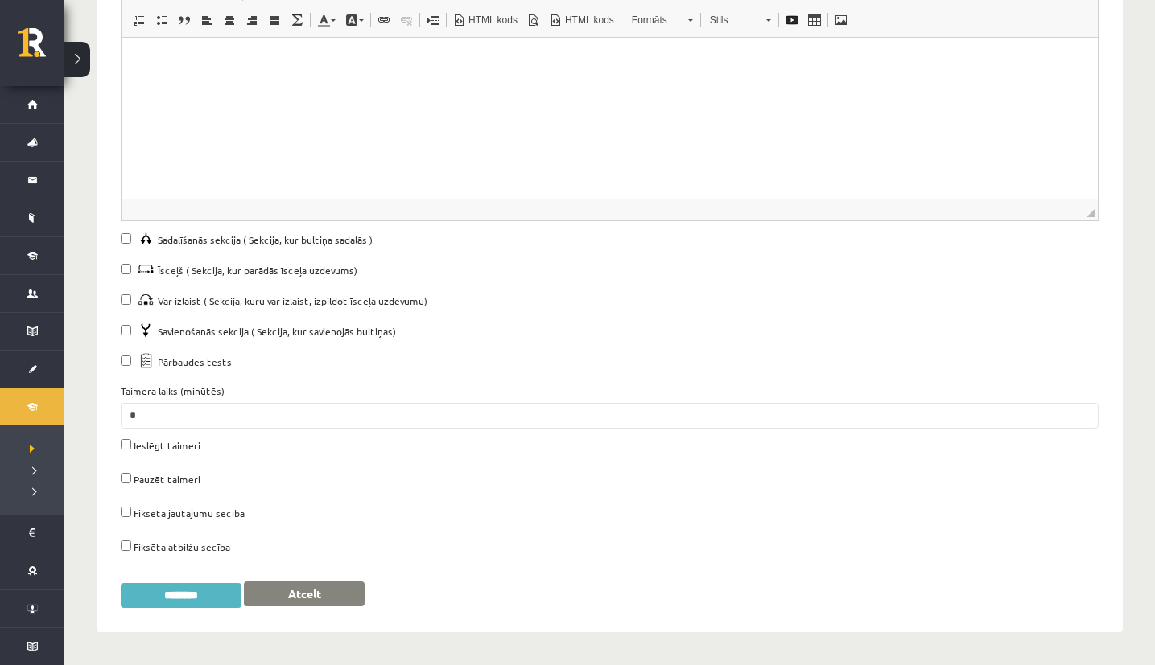
click at [187, 591] on input "********" at bounding box center [181, 595] width 121 height 25
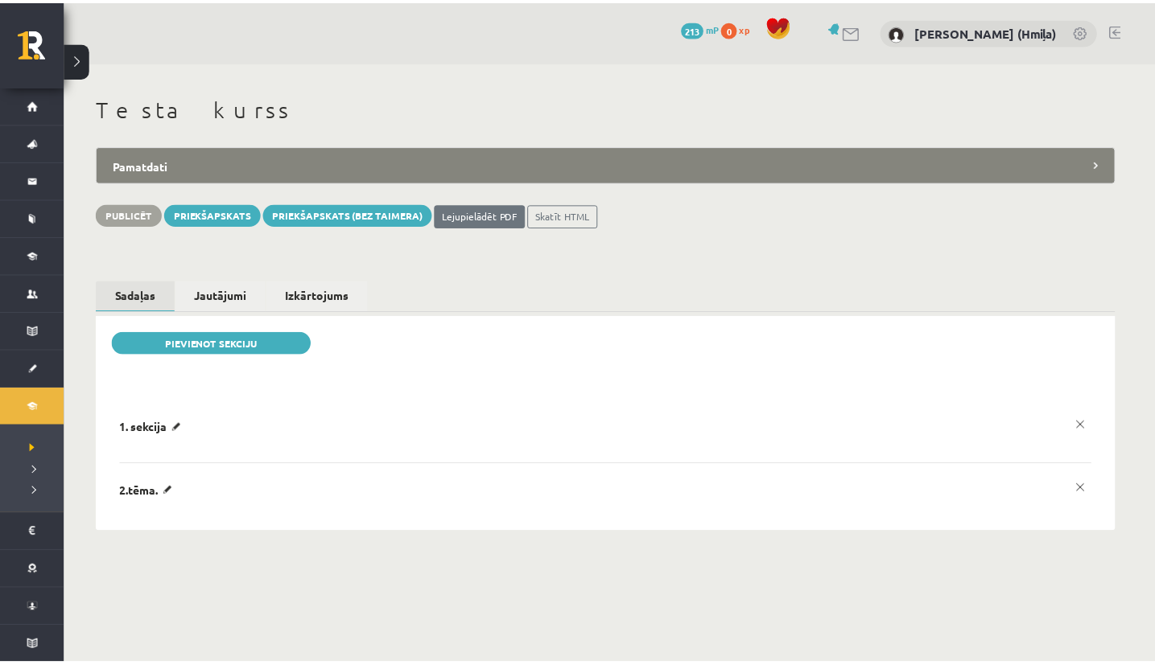
scroll to position [0, 0]
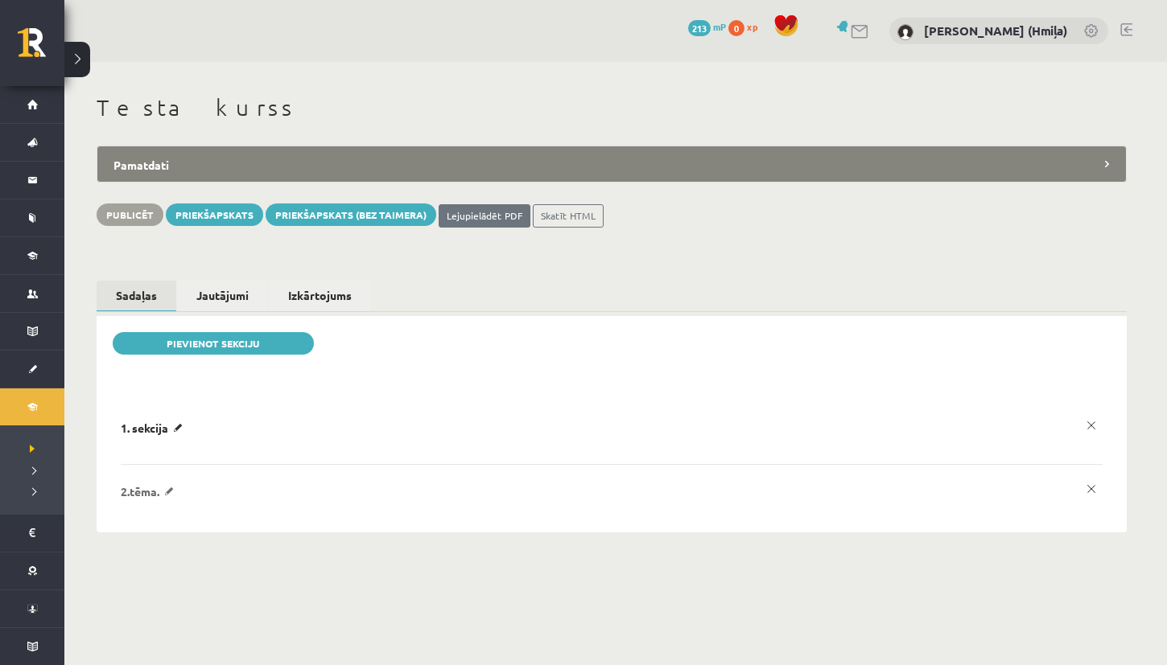
click at [175, 491] on p "2.tēma." at bounding box center [150, 491] width 59 height 14
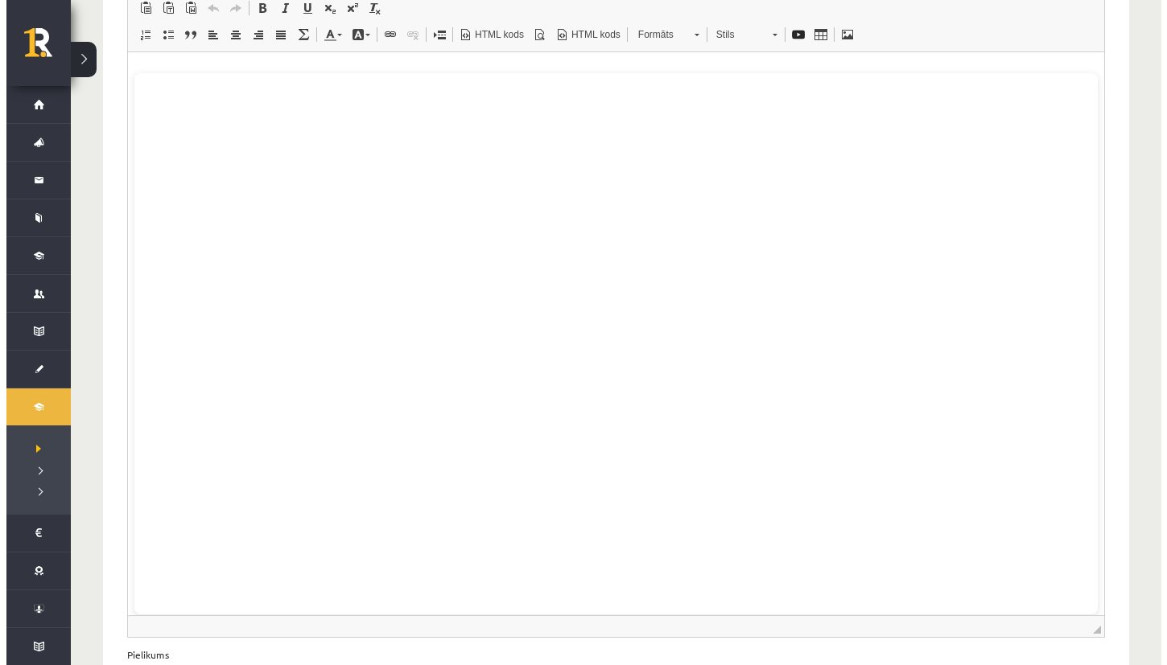
scroll to position [646, 0]
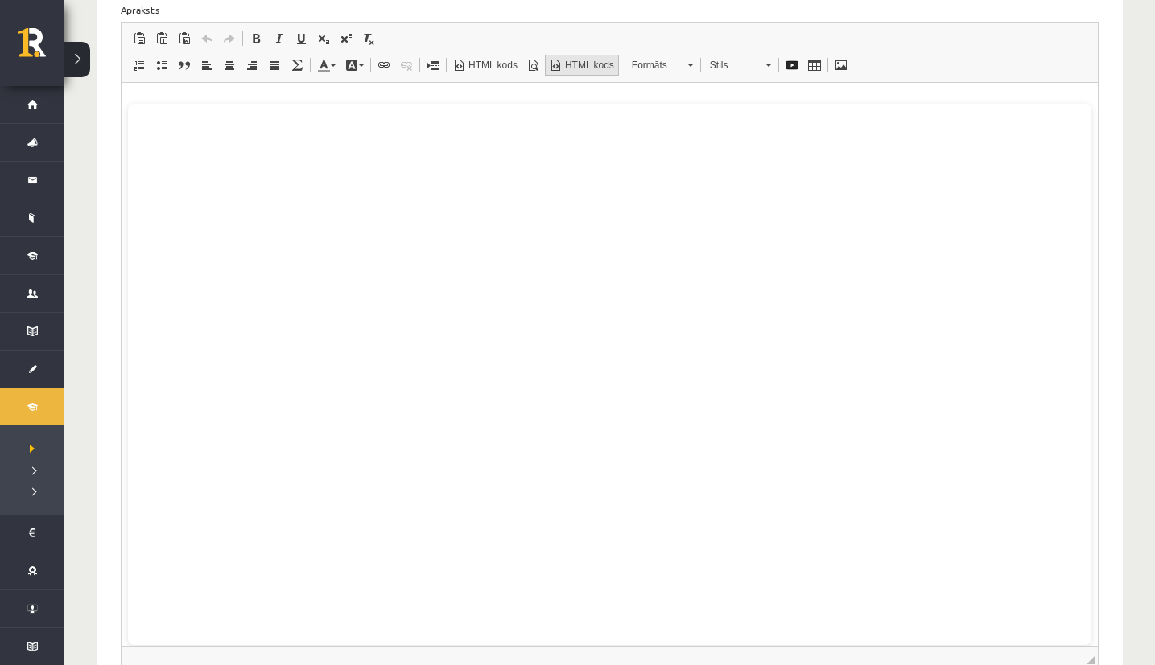
click at [586, 57] on link "HTML kods" at bounding box center [582, 65] width 74 height 21
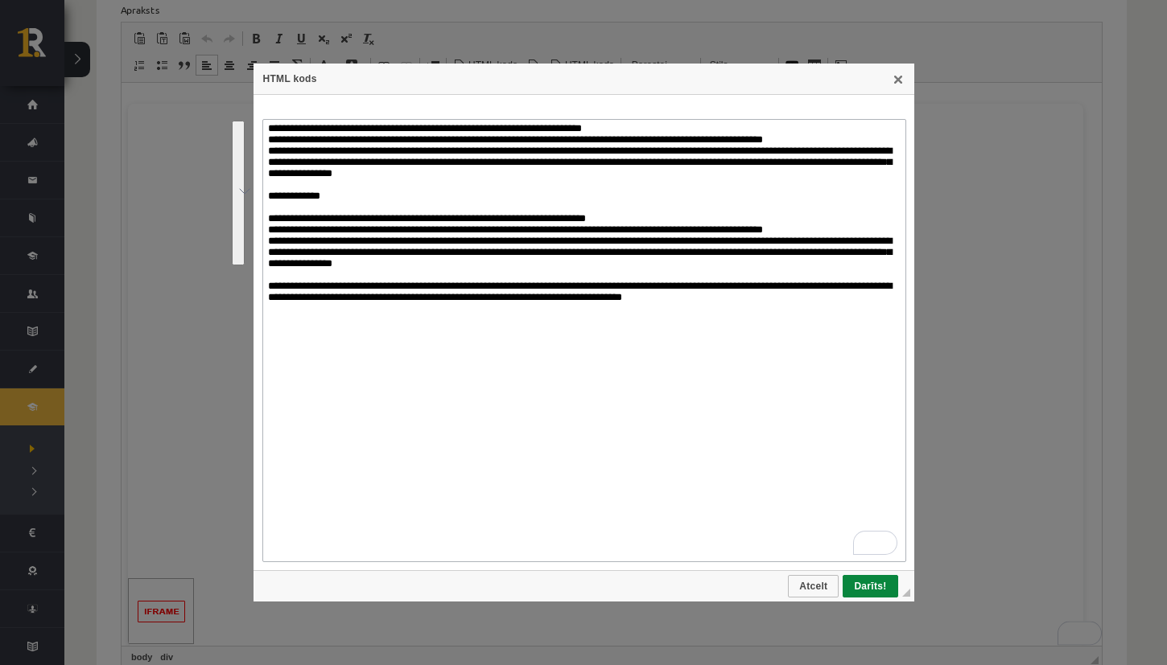
drag, startPoint x: 270, startPoint y: 257, endPoint x: 715, endPoint y: 428, distance: 476.8
click at [715, 428] on textarea "To enrich screen reader interactions, please activate Accessibility in Grammarl…" at bounding box center [584, 340] width 644 height 443
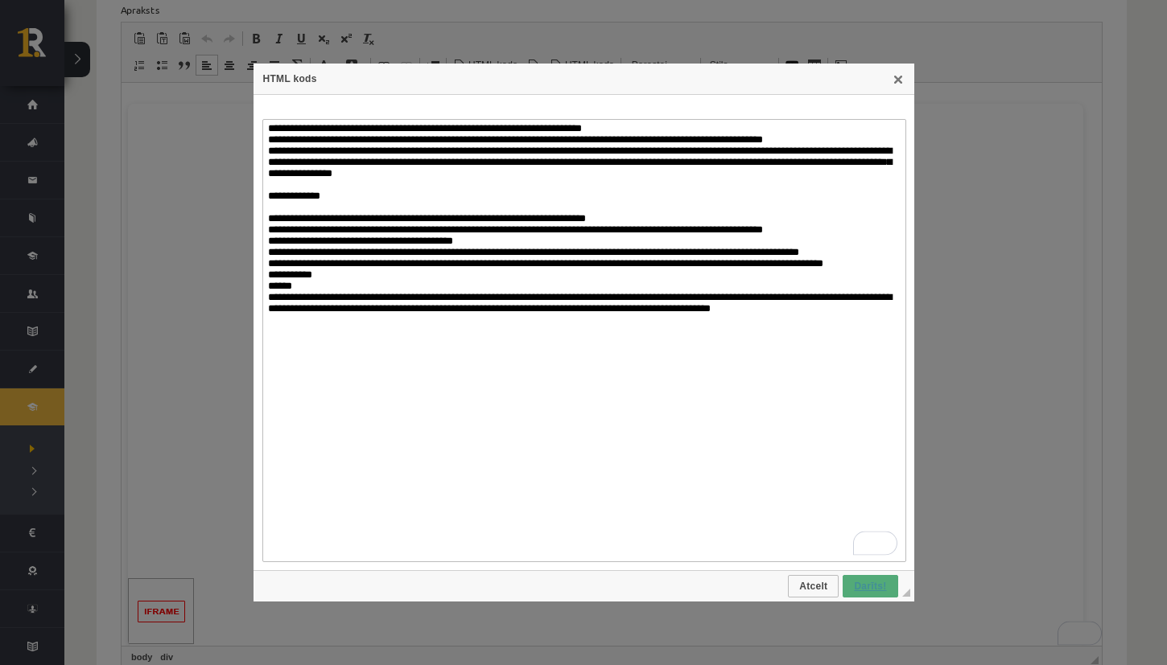
type textarea "**********"
click at [884, 578] on link "Darīts!" at bounding box center [869, 586] width 55 height 23
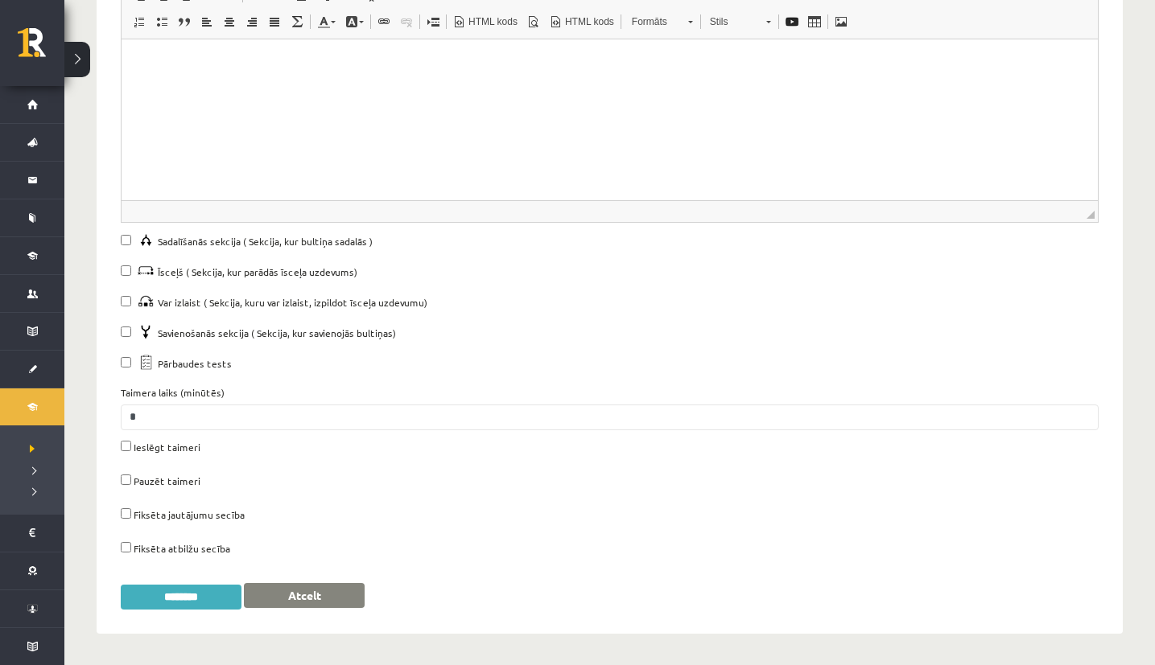
scroll to position [1495, 0]
click at [196, 604] on input "********" at bounding box center [181, 595] width 121 height 25
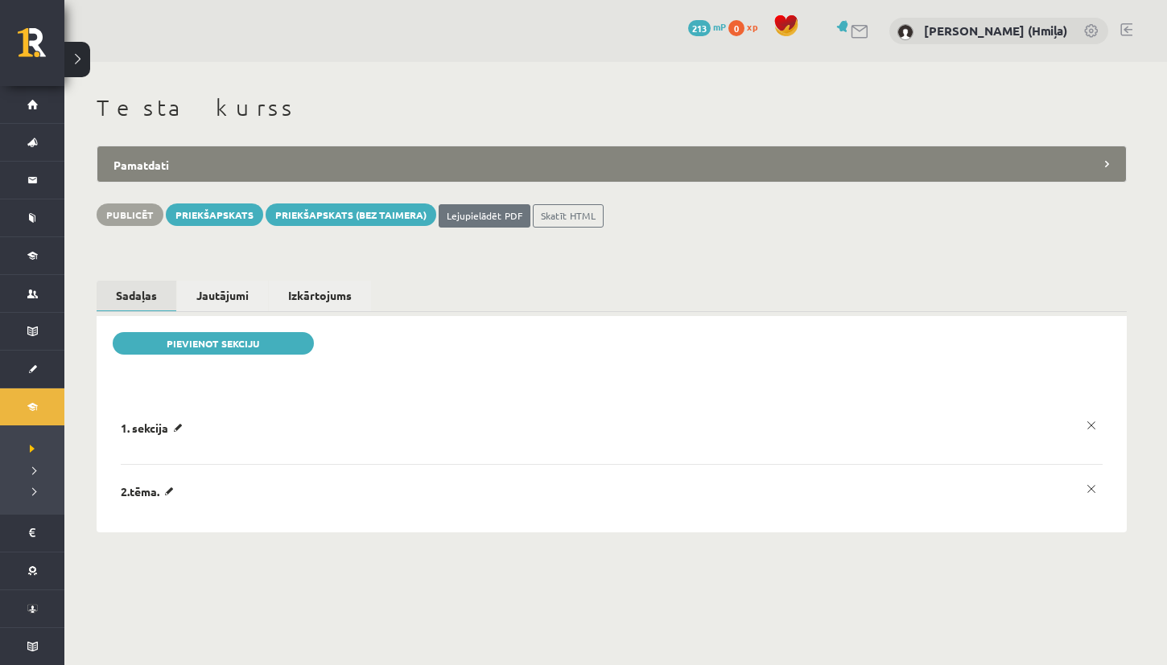
scroll to position [0, 0]
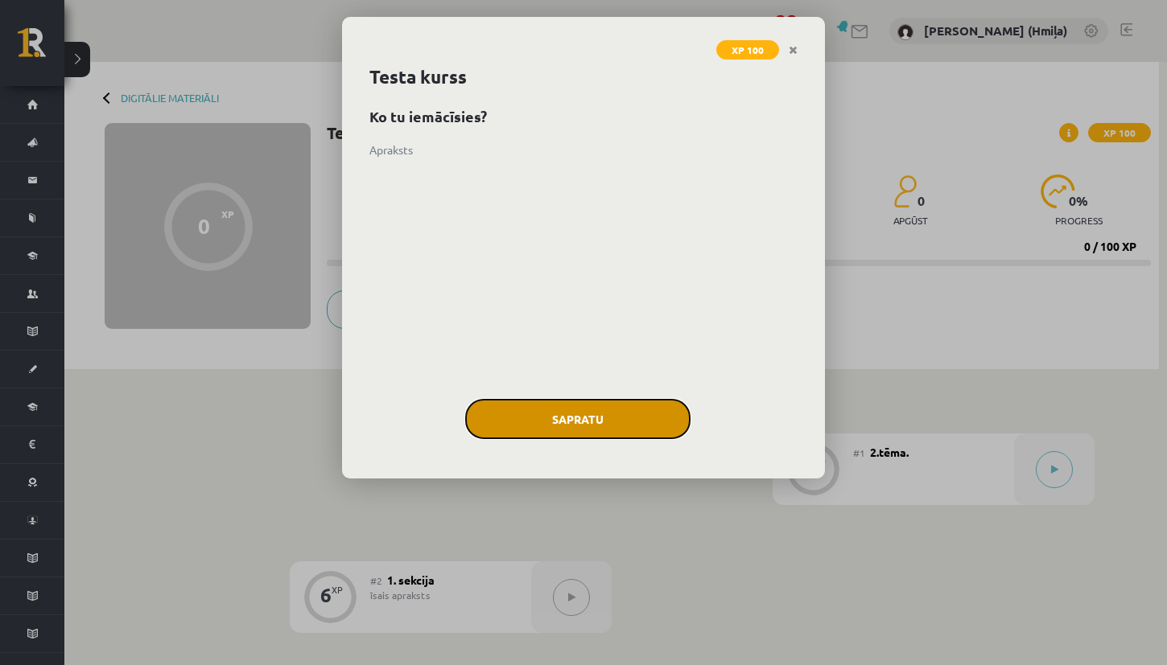
click at [641, 426] on button "Sapratu" at bounding box center [577, 419] width 225 height 40
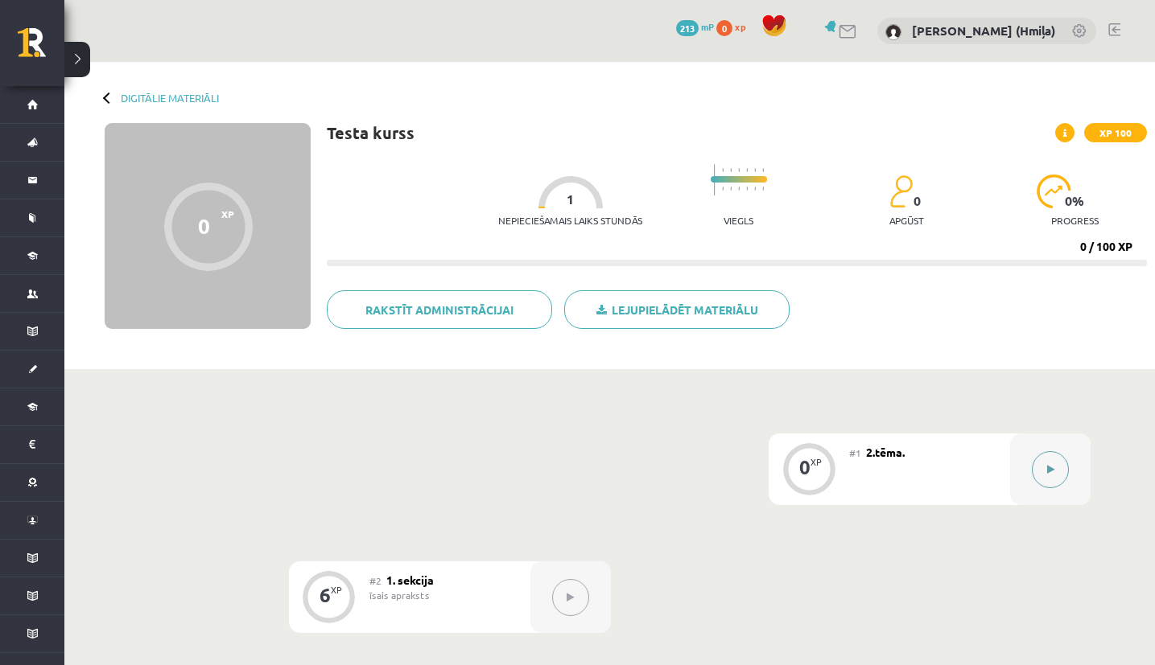
click at [1048, 459] on button at bounding box center [1050, 469] width 37 height 37
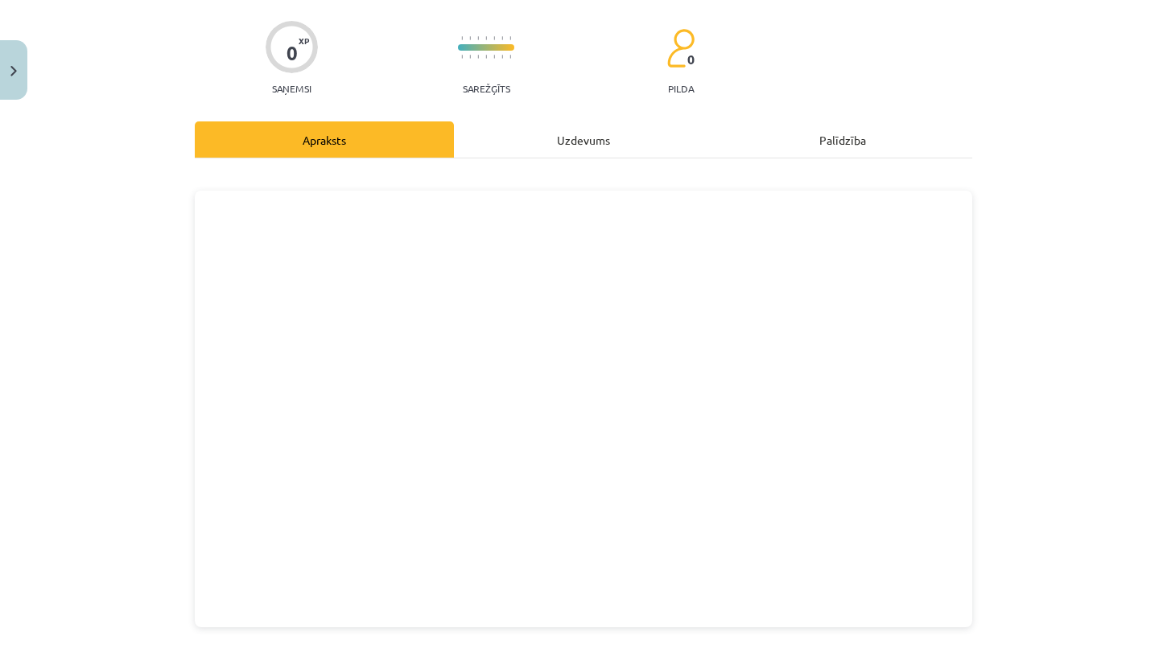
scroll to position [128, 0]
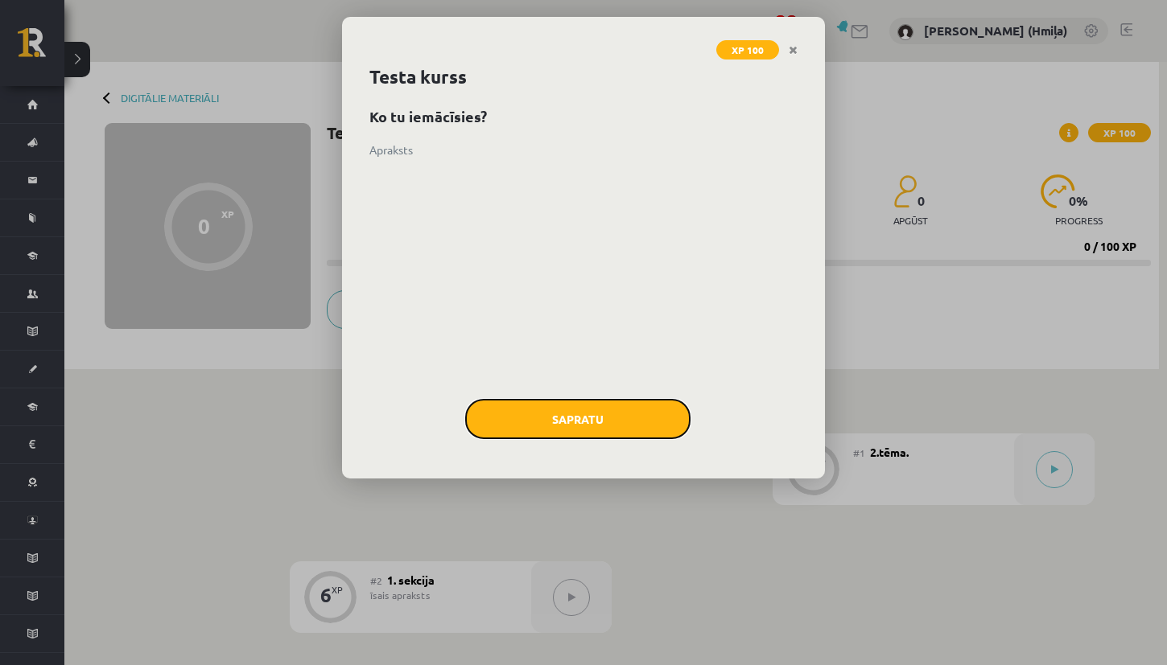
drag, startPoint x: 653, startPoint y: 427, endPoint x: 663, endPoint y: 426, distance: 10.5
click at [653, 427] on button "Sapratu" at bounding box center [577, 419] width 225 height 40
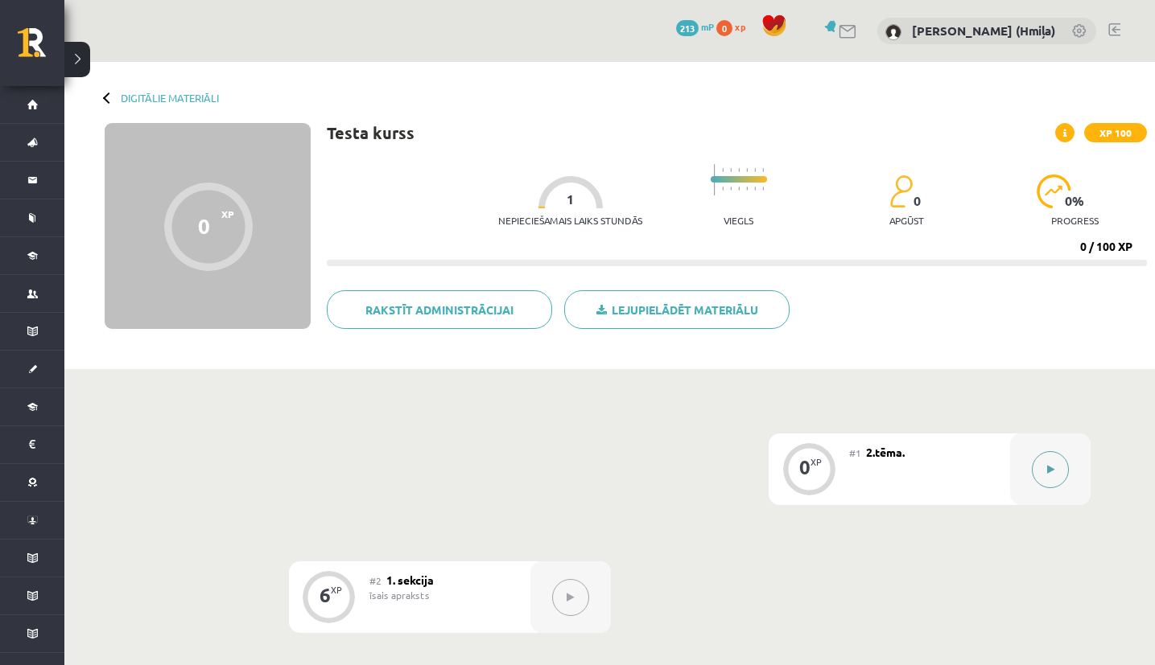
click at [1045, 463] on button at bounding box center [1050, 469] width 37 height 37
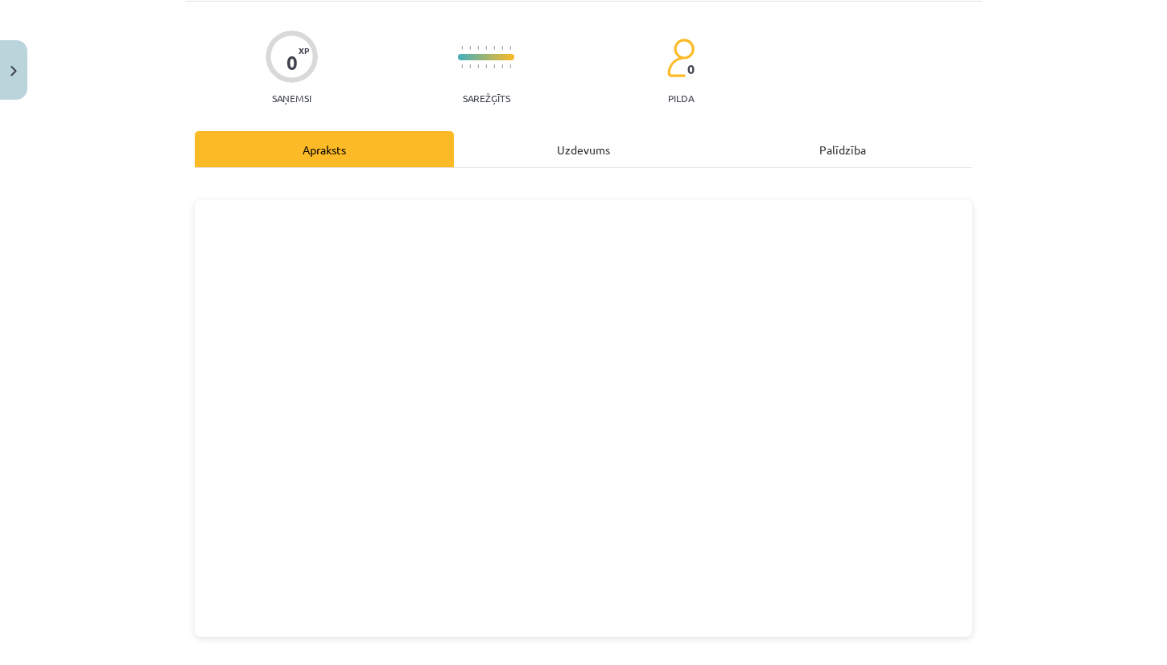
scroll to position [315, 0]
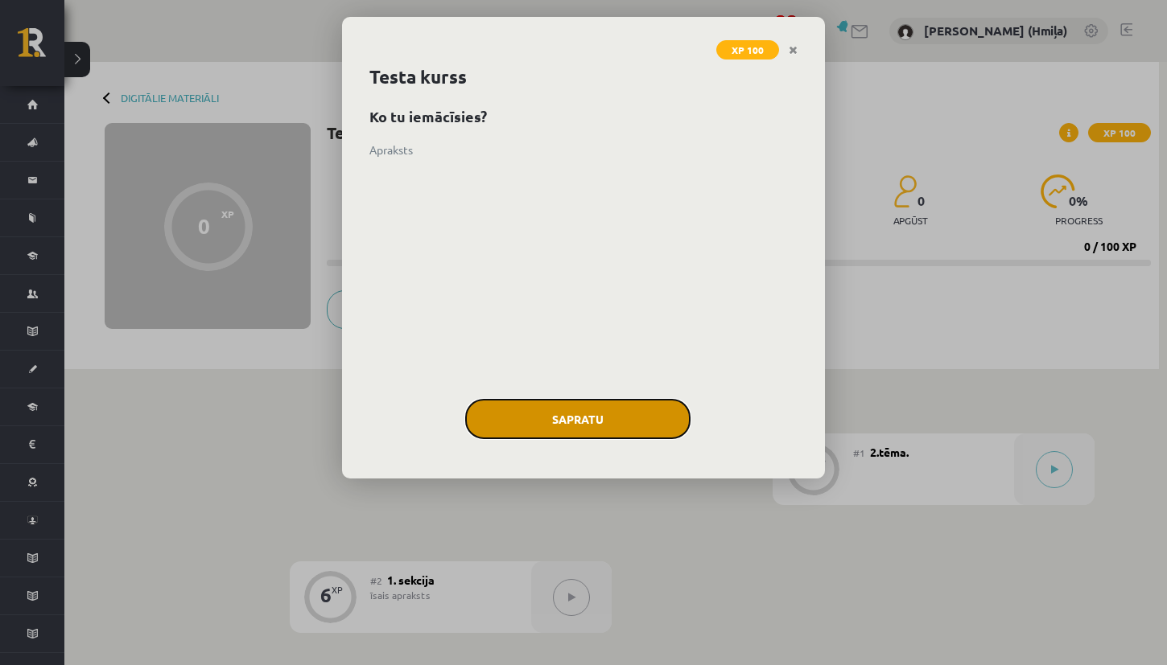
click at [612, 407] on button "Sapratu" at bounding box center [577, 419] width 225 height 40
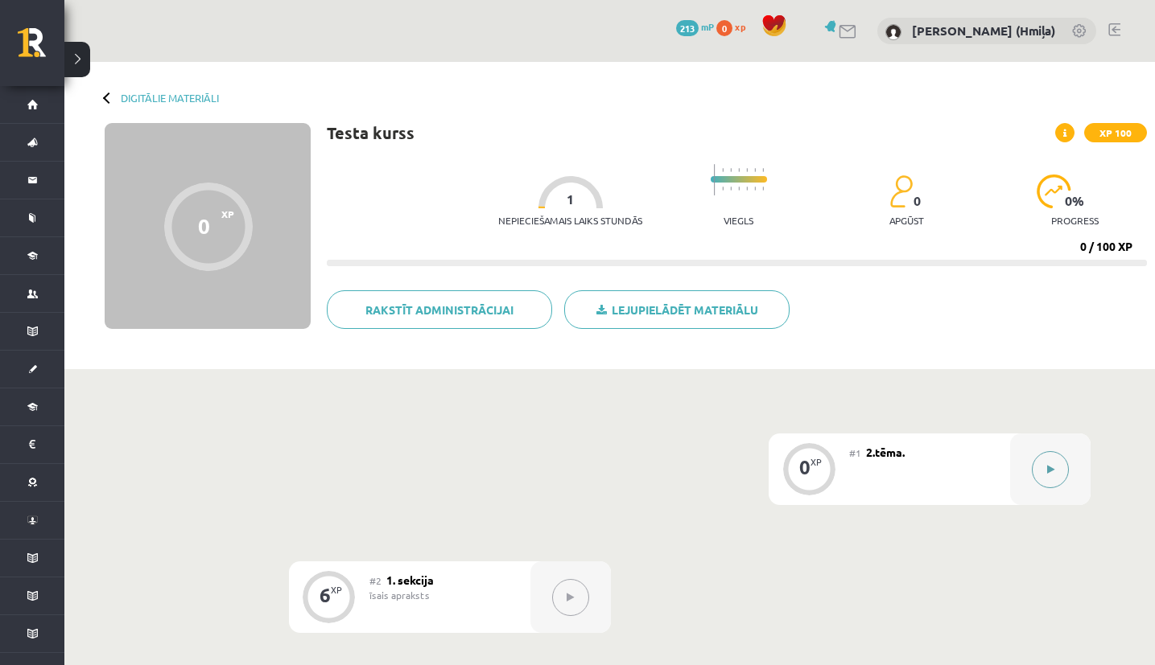
click at [1073, 451] on div at bounding box center [1050, 470] width 80 height 72
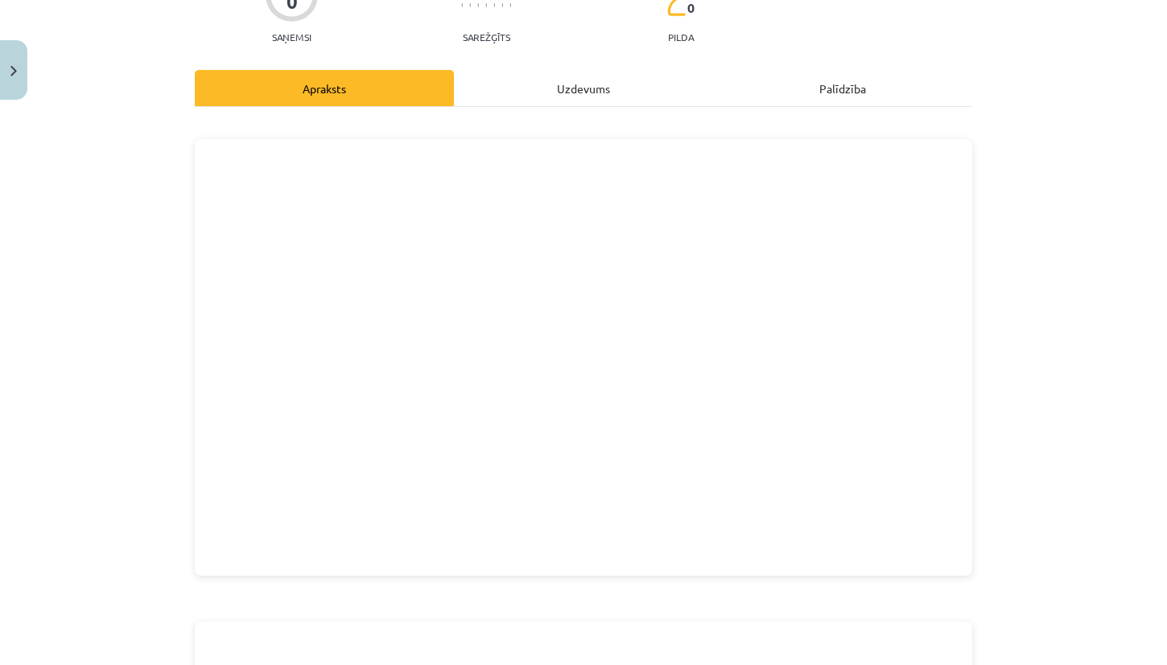
scroll to position [170, 0]
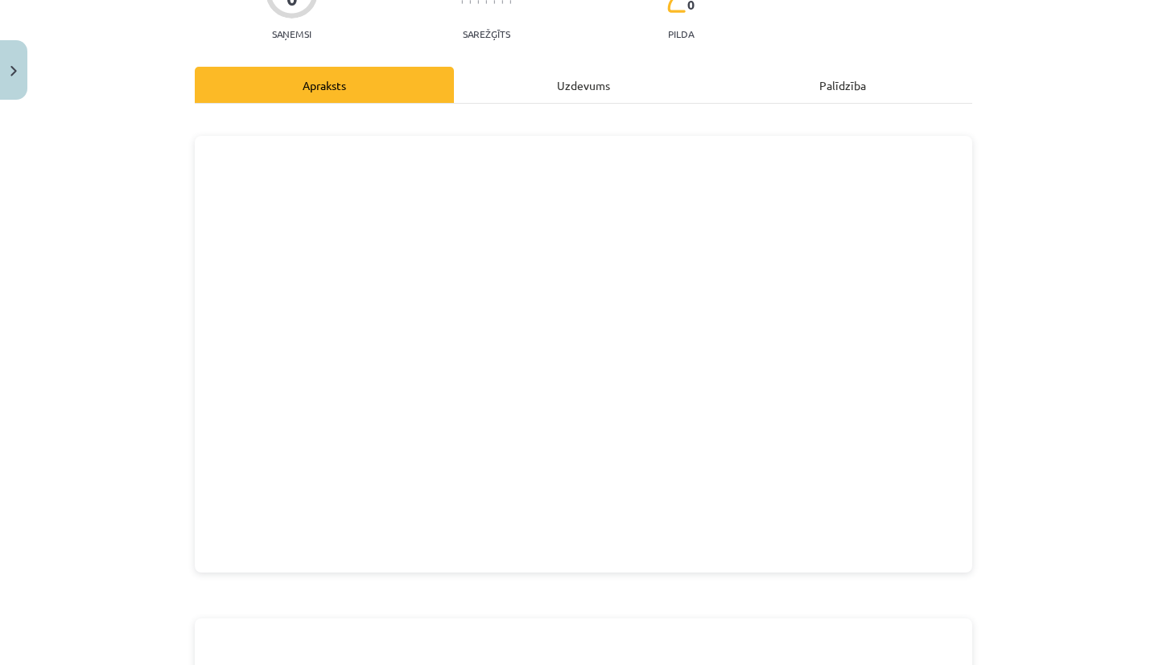
click at [1031, 418] on div "Mācību tēma: Testa kurss #1 2.tēma. 0 XP Saņemsi Sarežģīts 0 pilda Apraksts Uzd…" at bounding box center [583, 332] width 1167 height 665
click at [1031, 417] on div "Mācību tēma: Testa kurss #1 2.tēma. 0 XP Saņemsi Sarežģīts 0 pilda Apraksts Uzd…" at bounding box center [583, 332] width 1167 height 665
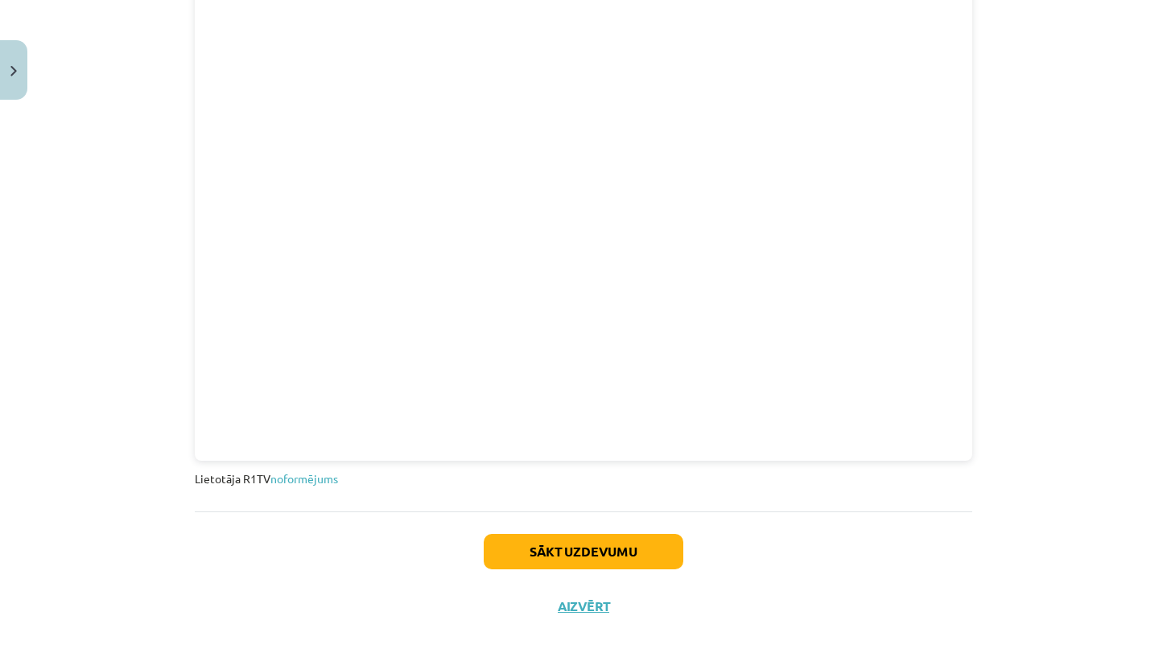
scroll to position [1114, 0]
